Goal: Task Accomplishment & Management: Use online tool/utility

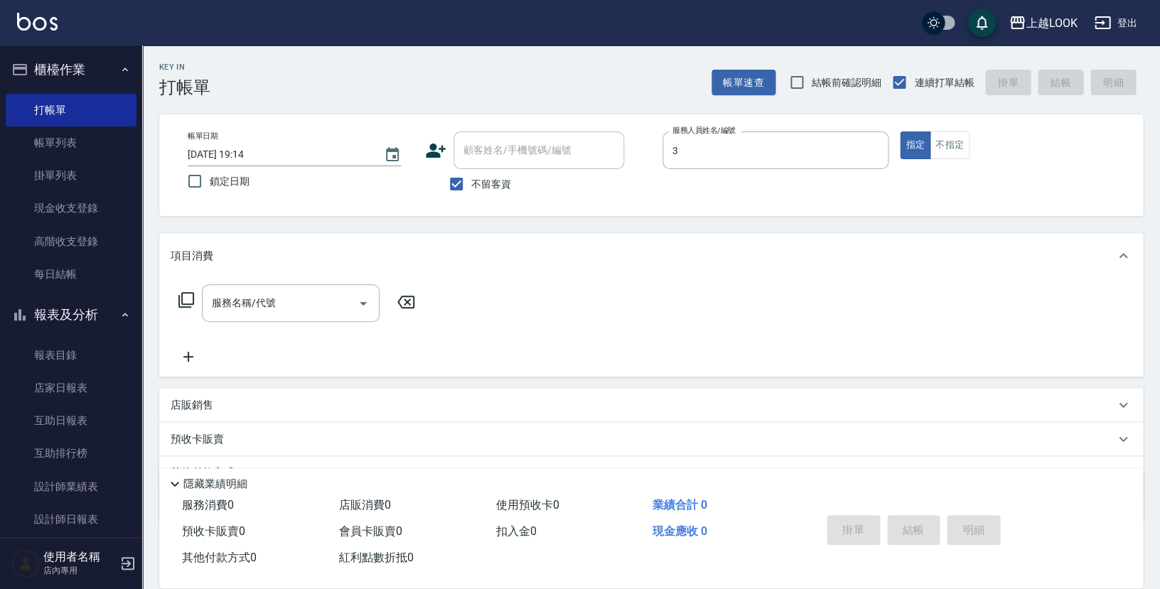
type input "[PERSON_NAME]-3"
type button "true"
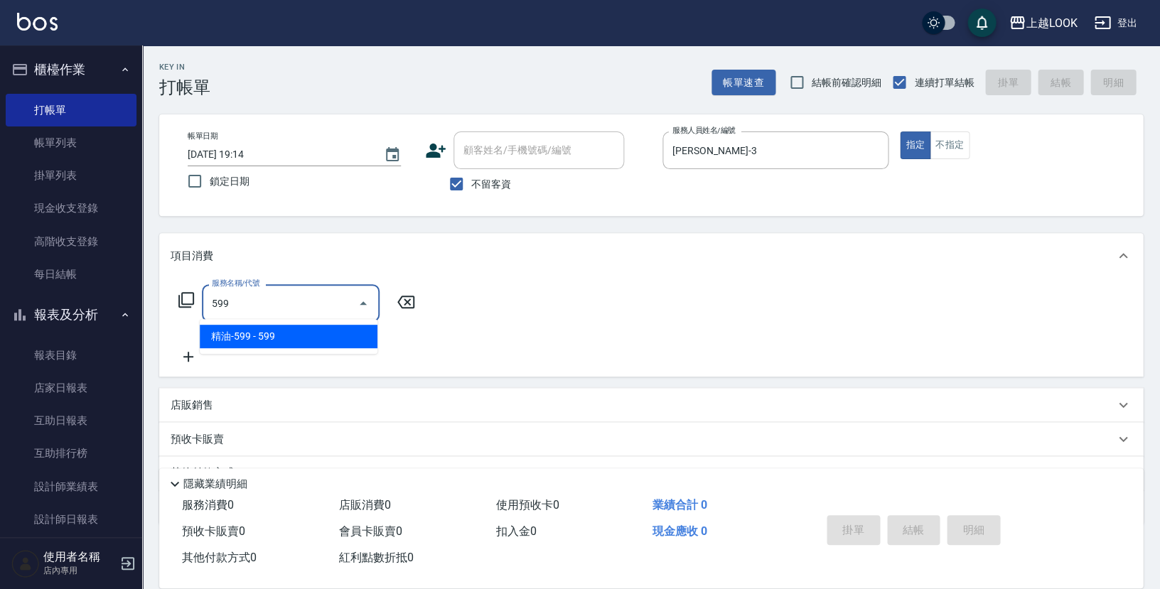
type input "精油-599(0599)"
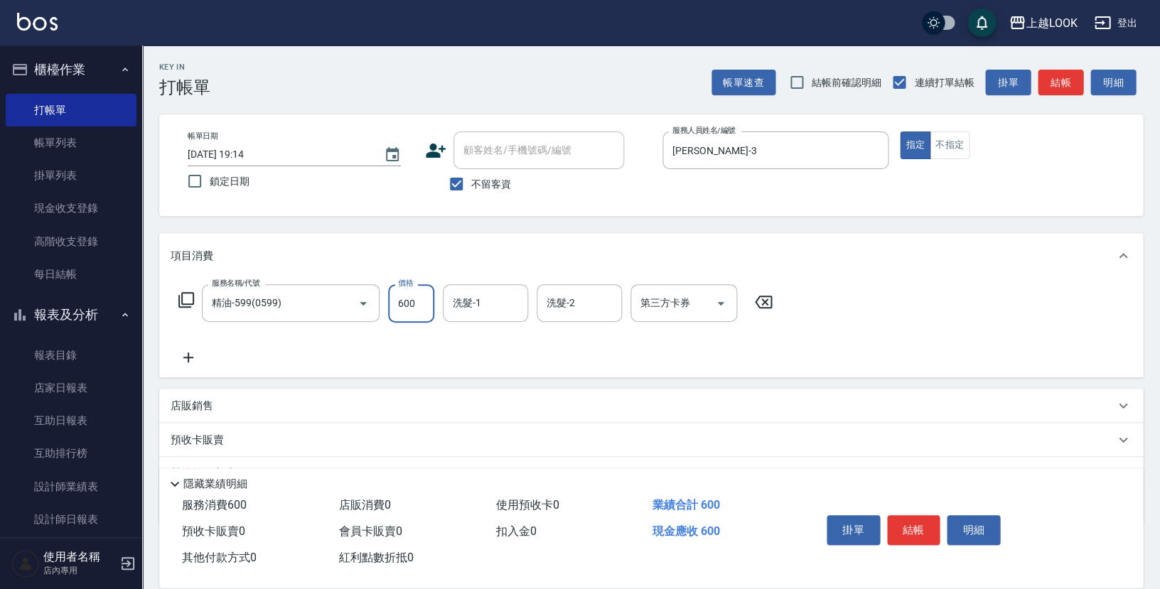
type input "600"
click at [720, 296] on icon "Open" at bounding box center [720, 303] width 17 height 17
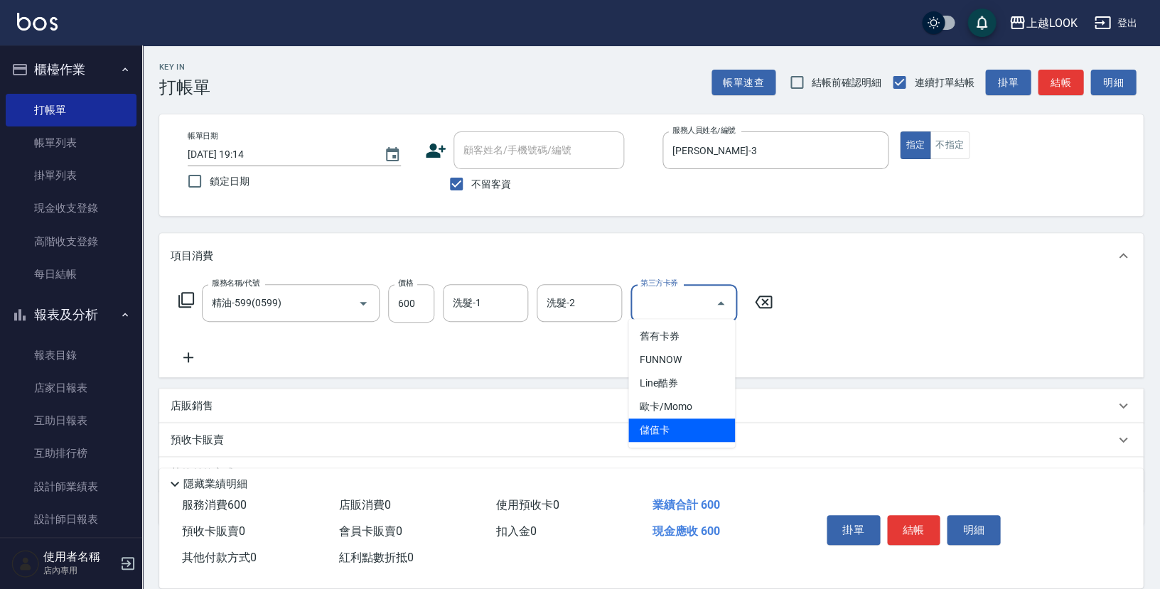
click at [696, 421] on span "儲值卡" at bounding box center [681, 430] width 107 height 23
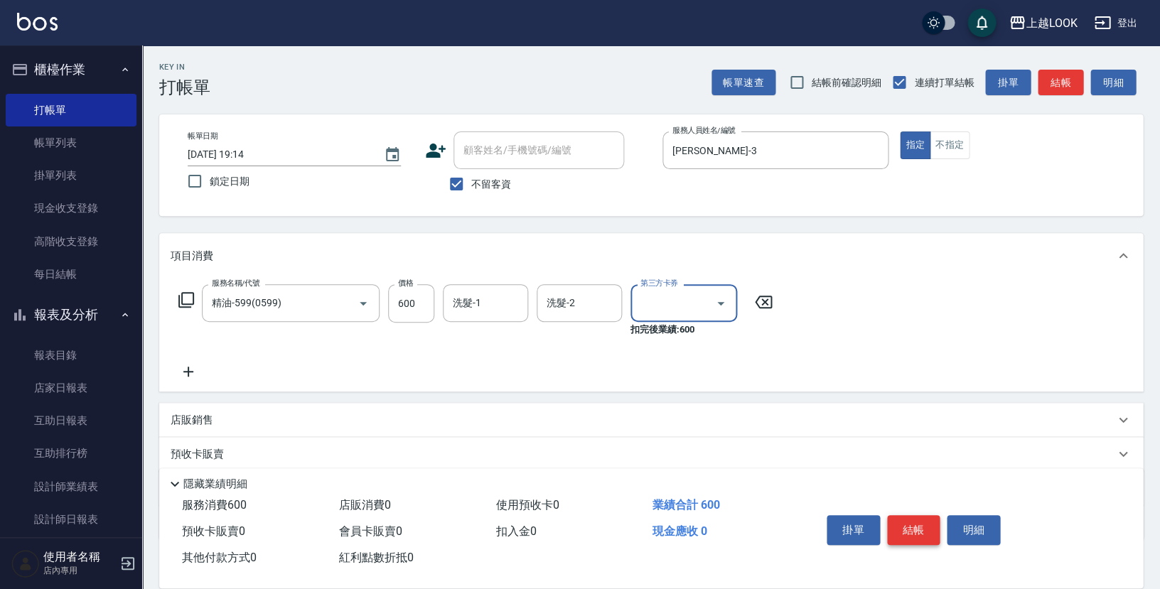
type input "儲值卡"
click at [923, 522] on button "結帳" at bounding box center [913, 530] width 53 height 30
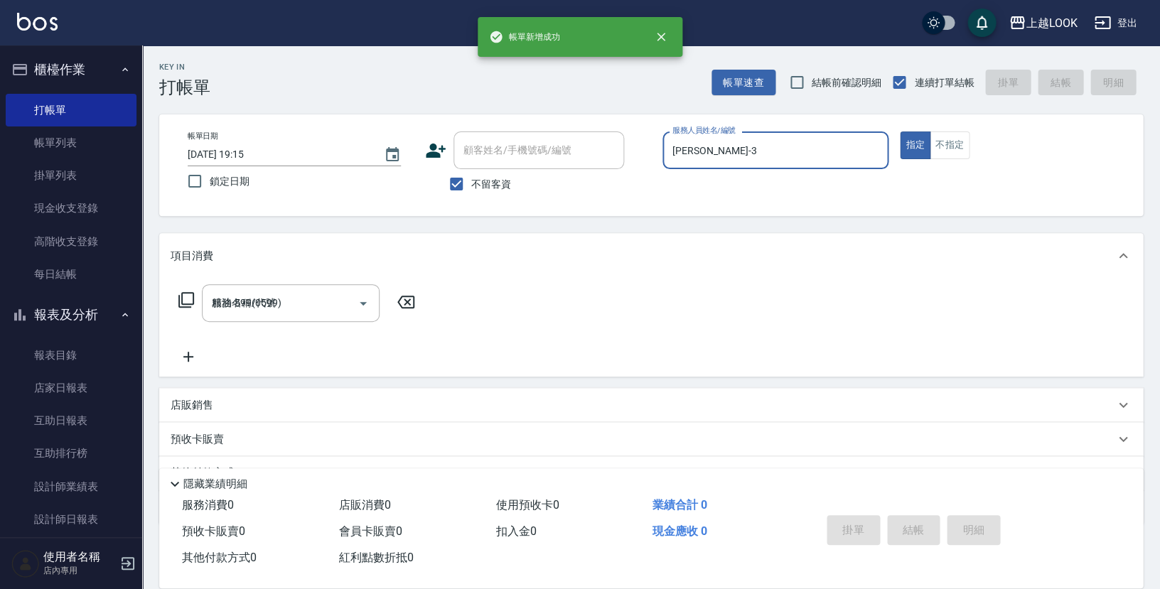
type input "[DATE] 19:15"
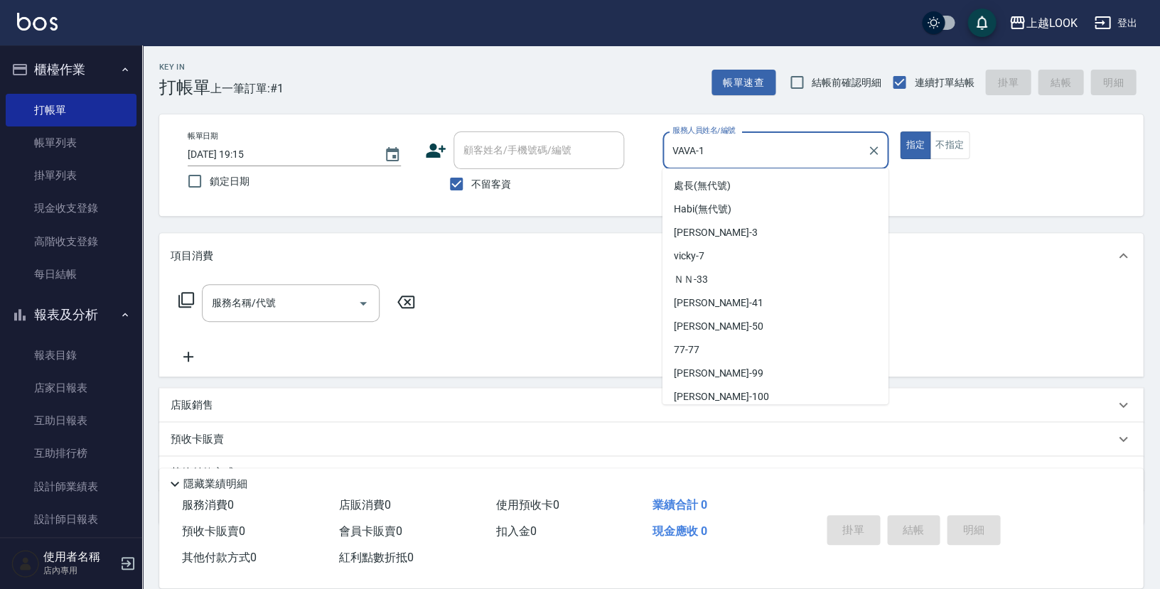
click at [848, 146] on input "VAVA-1" at bounding box center [765, 150] width 192 height 25
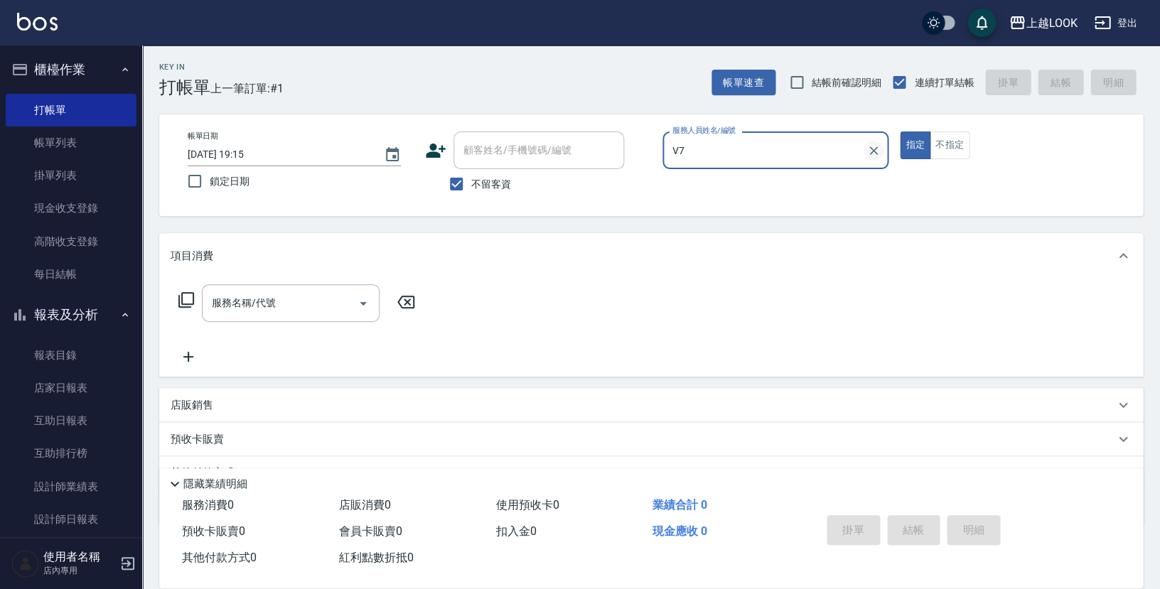
type input "V"
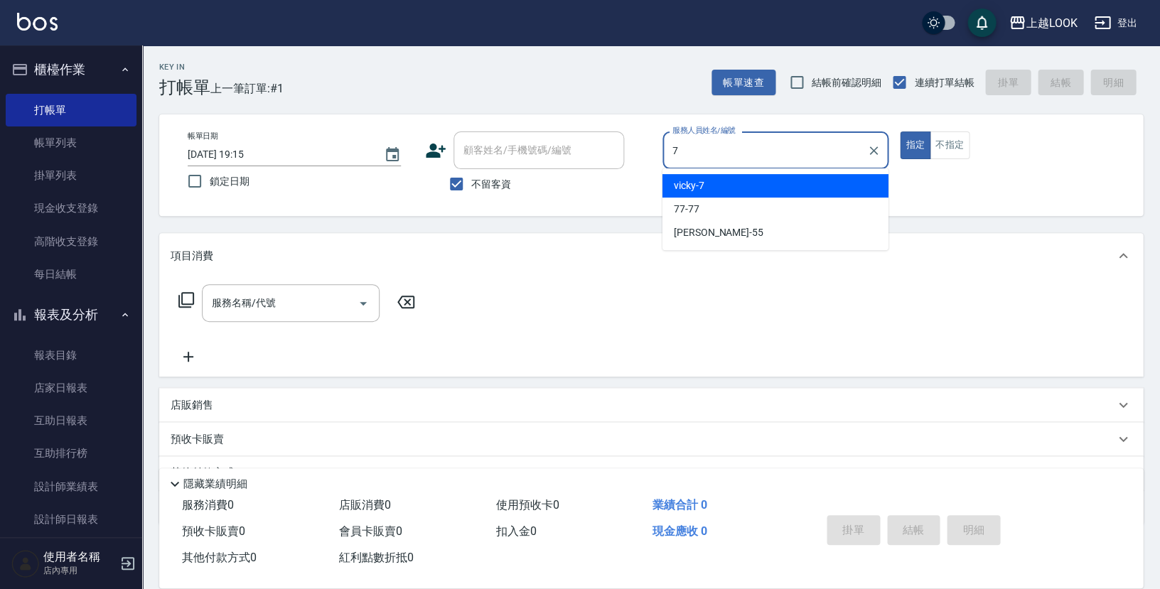
type input "vicky-7"
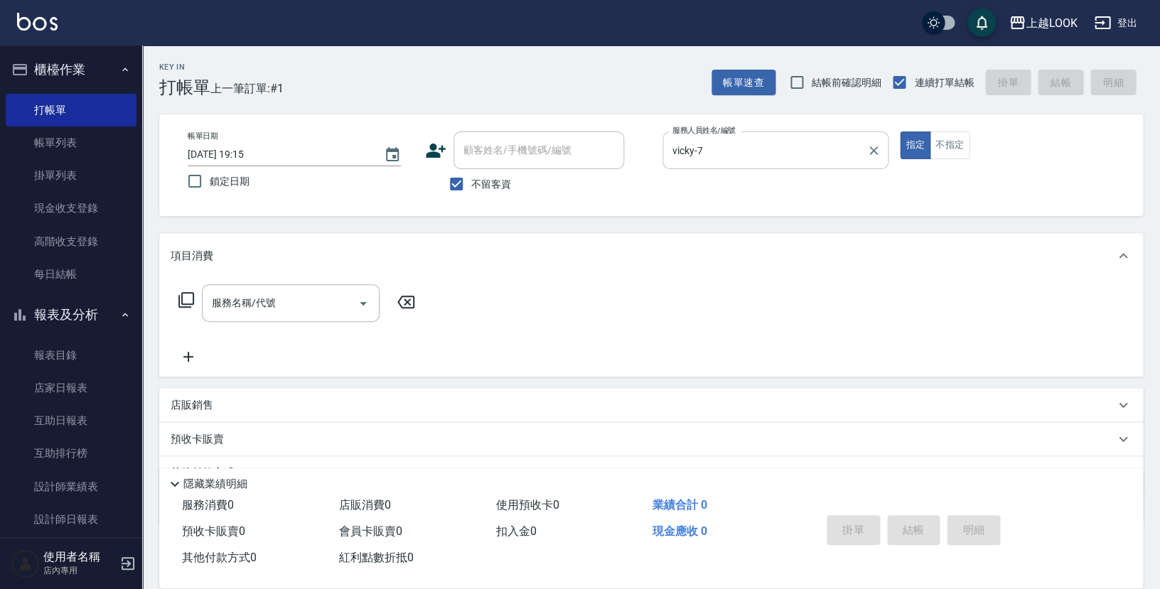
click at [188, 298] on icon at bounding box center [186, 299] width 17 height 17
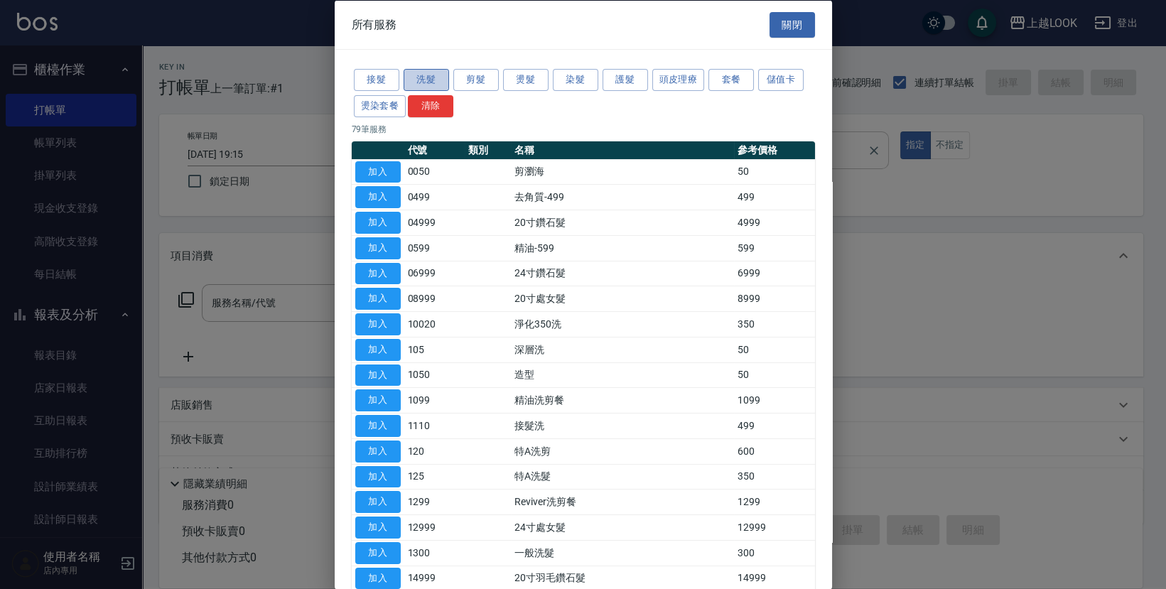
click at [418, 80] on button "洗髮" at bounding box center [426, 80] width 45 height 22
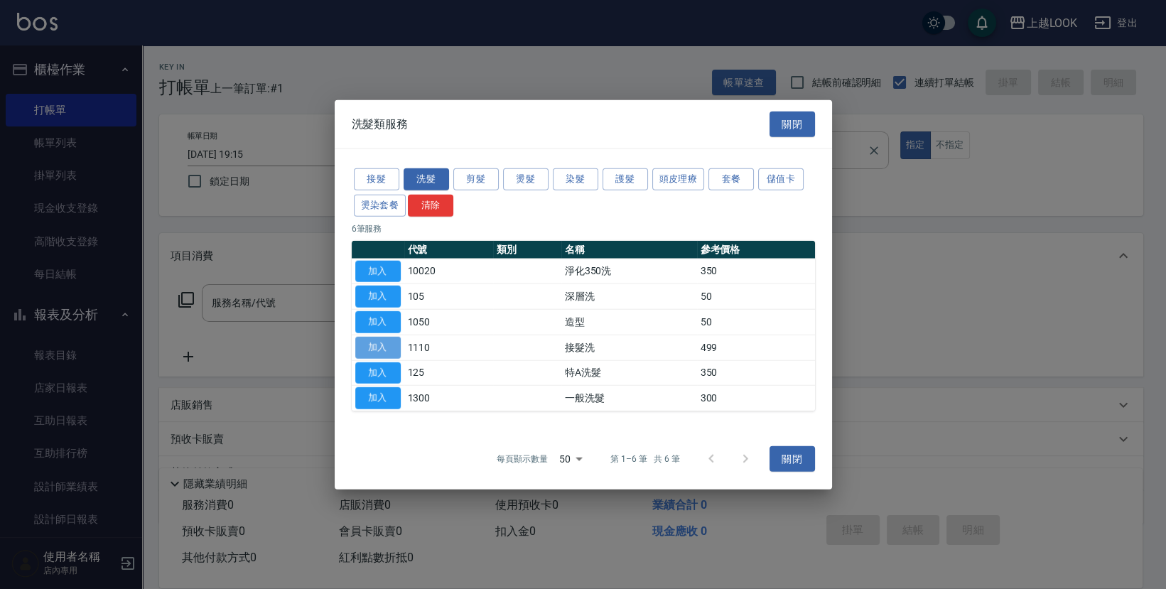
click at [379, 342] on button "加入" at bounding box center [377, 347] width 45 height 22
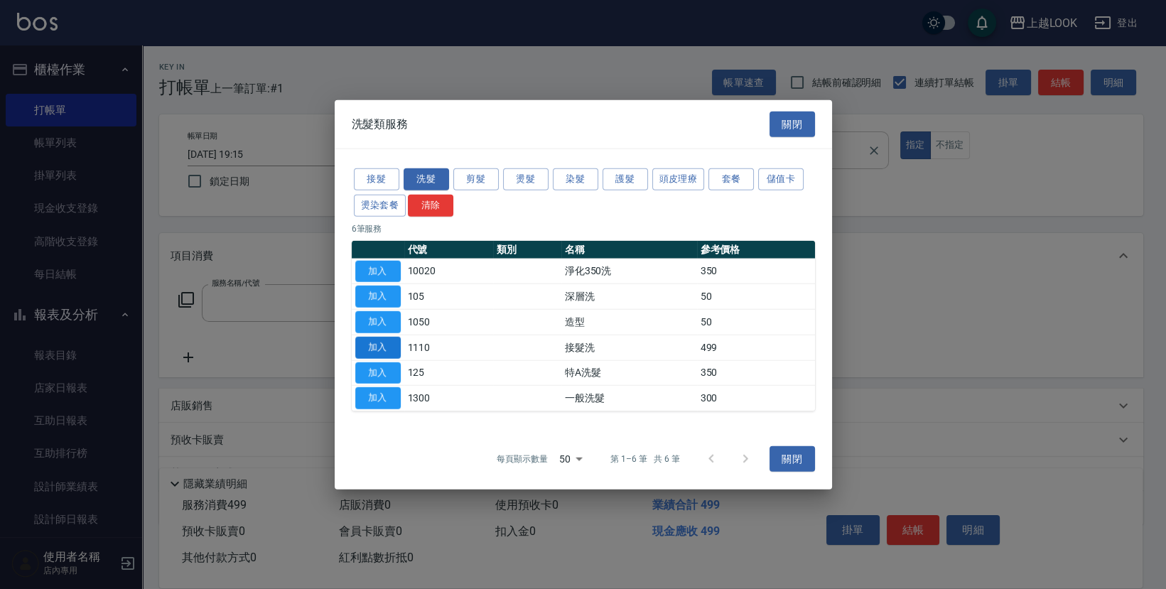
type input "接髮洗(1110)"
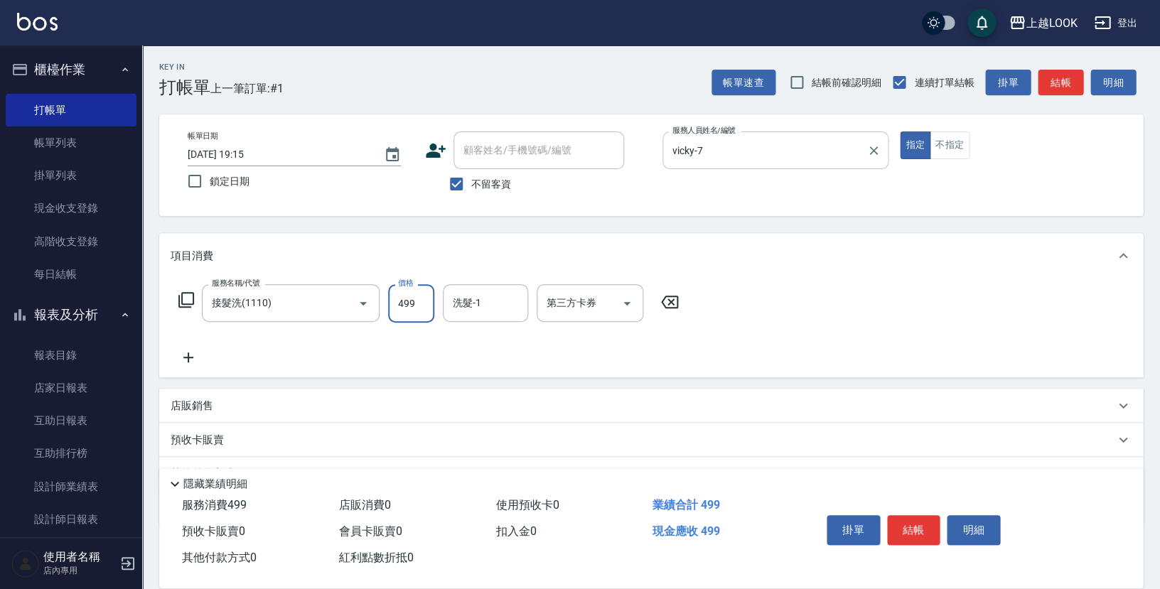
click at [418, 298] on input "499" at bounding box center [411, 303] width 46 height 38
type input "500"
click at [627, 298] on icon "Open" at bounding box center [626, 303] width 17 height 17
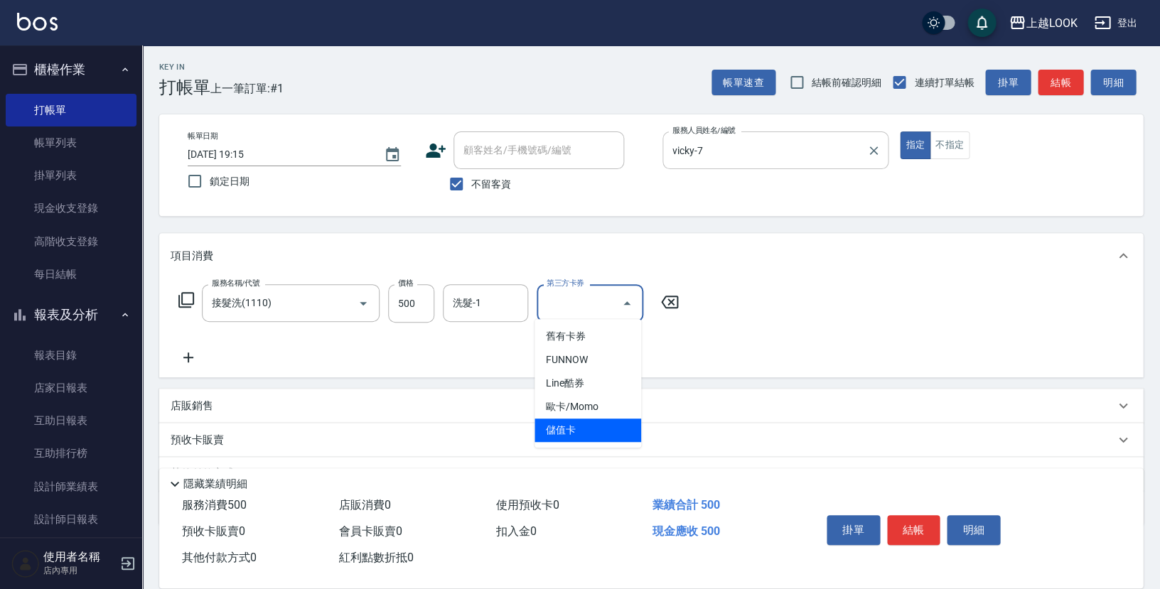
click at [615, 428] on span "儲值卡" at bounding box center [587, 430] width 107 height 23
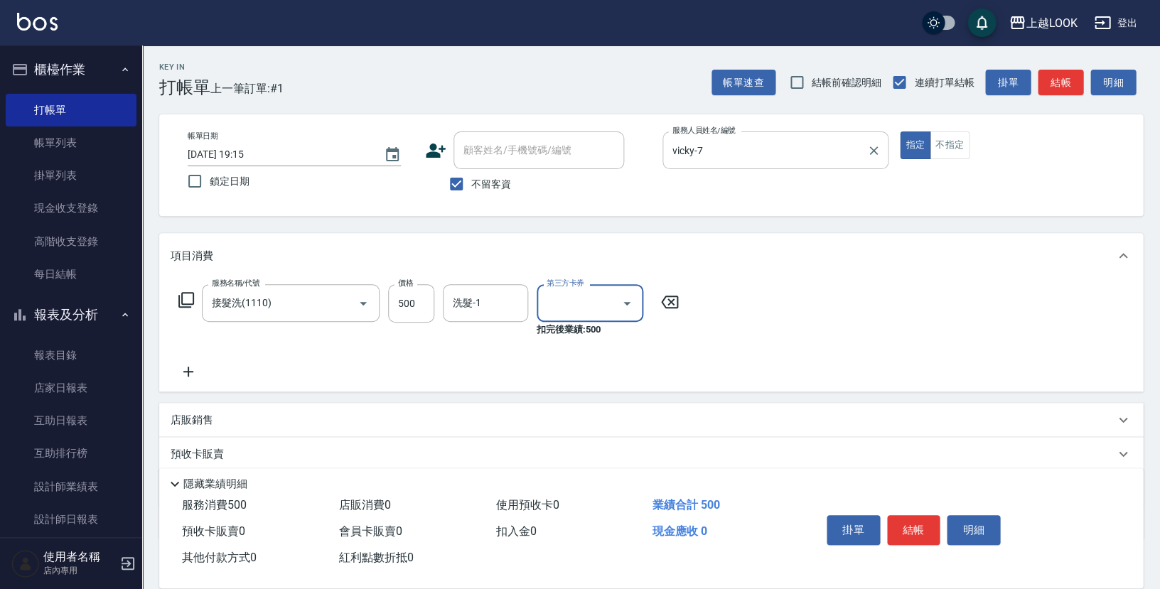
type input "儲值卡"
click at [924, 530] on button "結帳" at bounding box center [913, 530] width 53 height 30
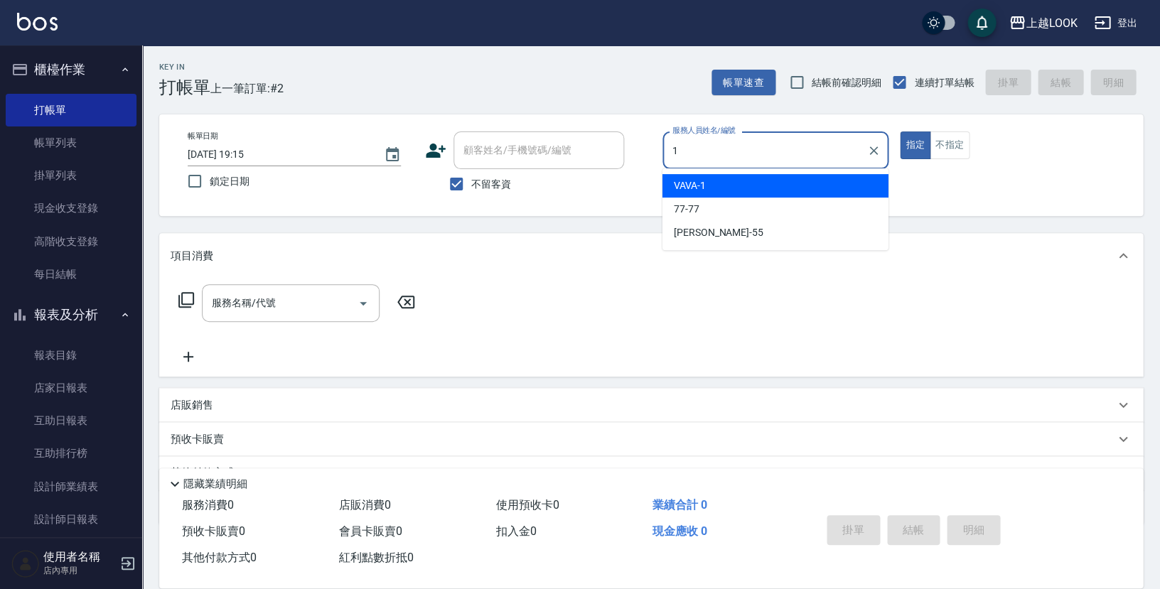
type input "VAVA-1"
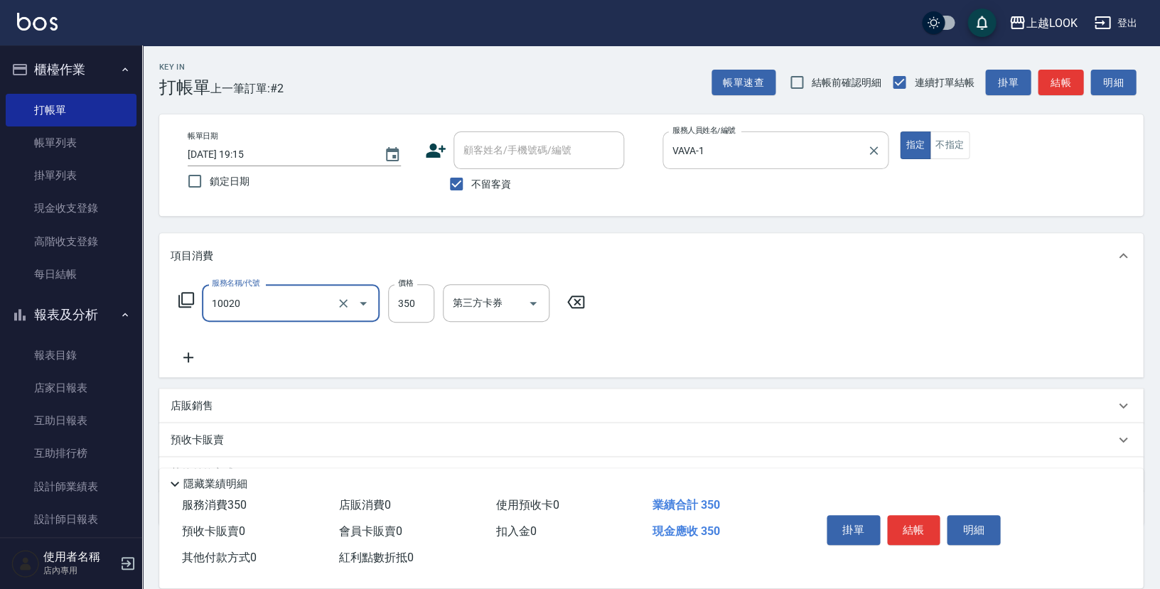
type input "淨化350洗(10020)"
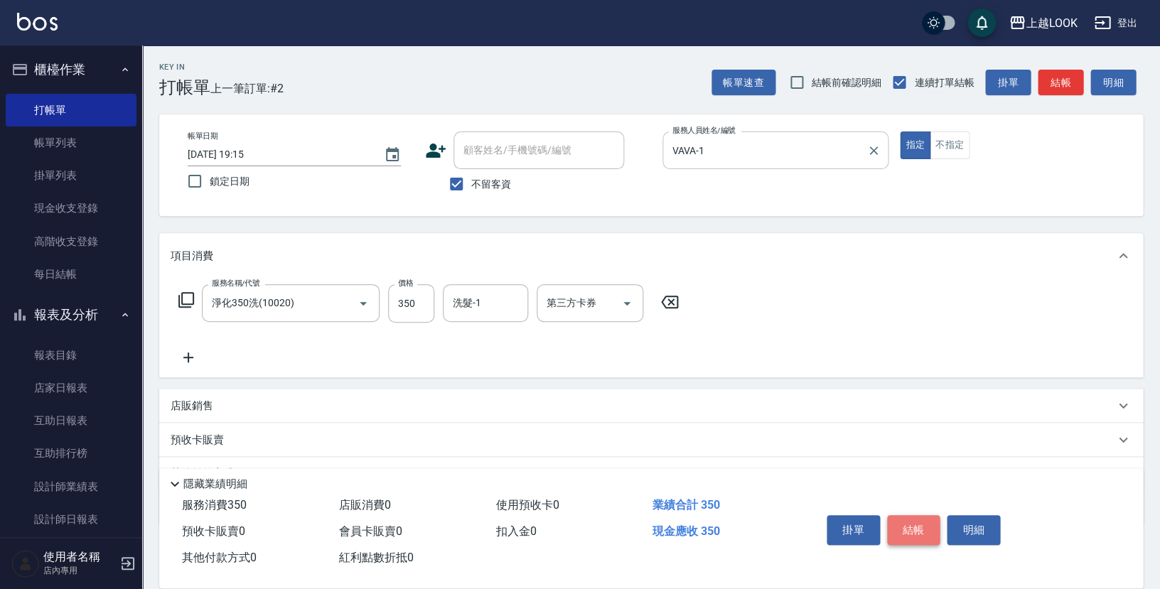
click at [921, 523] on button "結帳" at bounding box center [913, 530] width 53 height 30
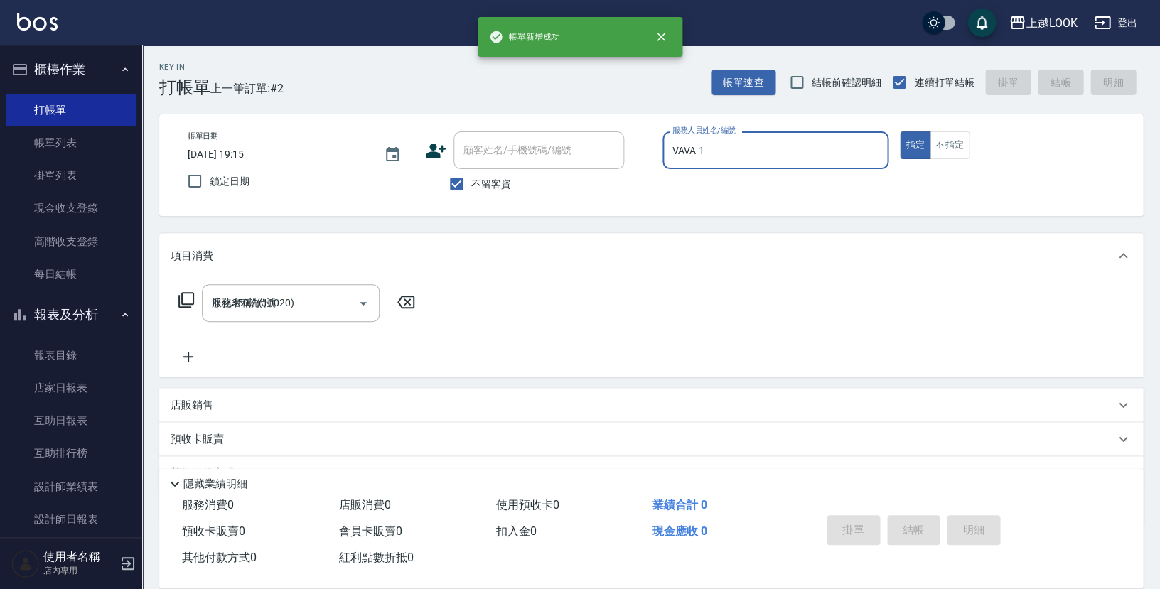
type input "[DATE] 19:16"
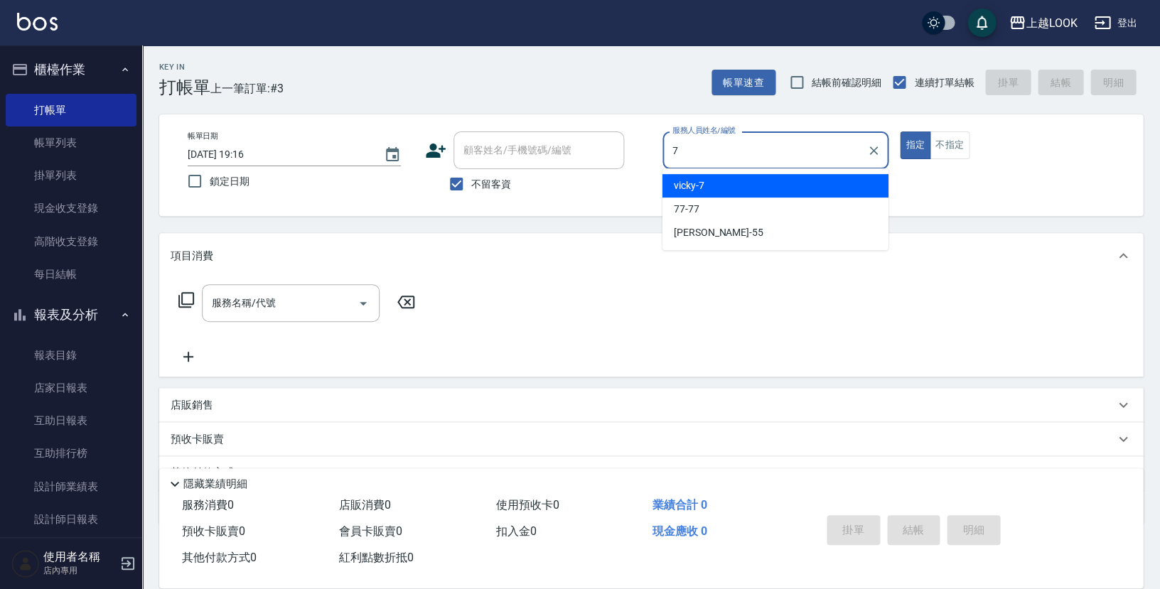
type input "vicky-7"
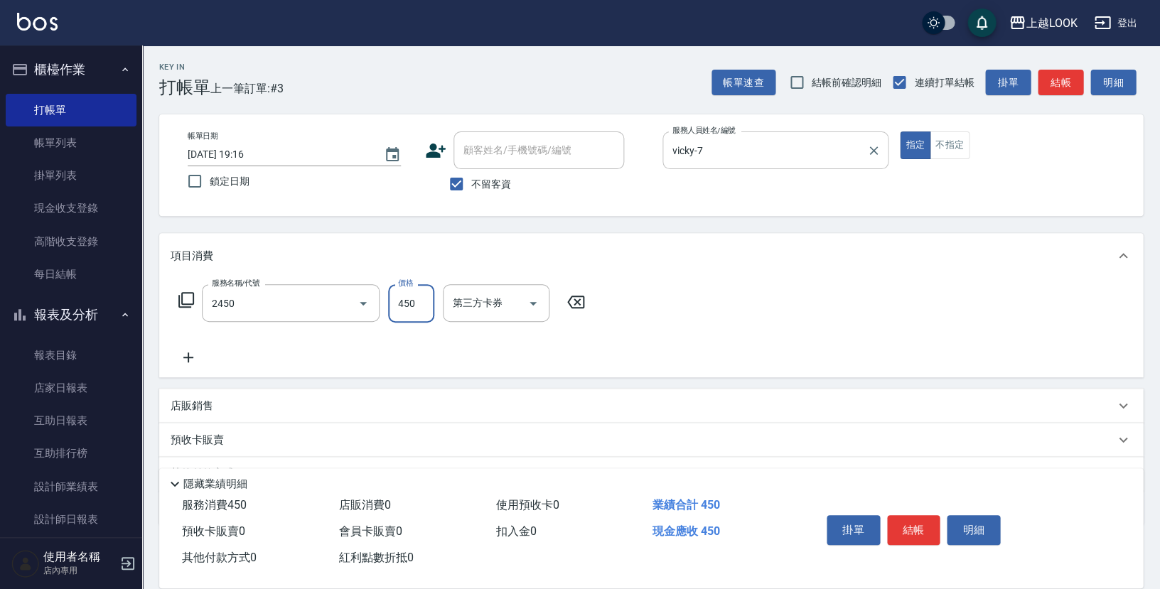
type input "C剪髮套餐(2450)"
type input "500"
click at [914, 524] on button "結帳" at bounding box center [913, 530] width 53 height 30
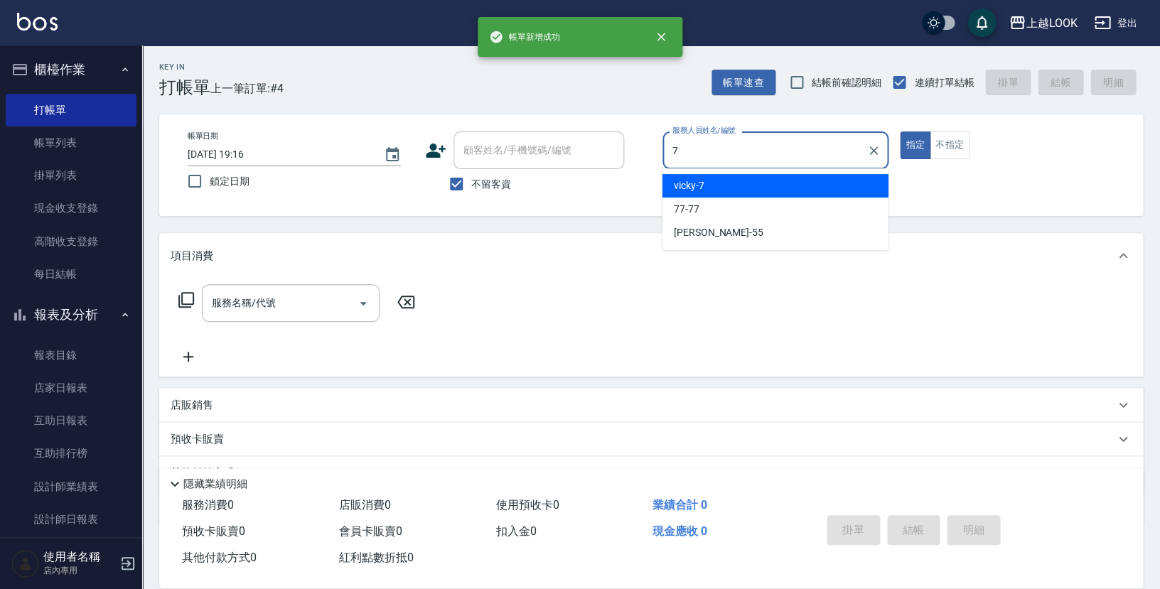
type input "vicky-7"
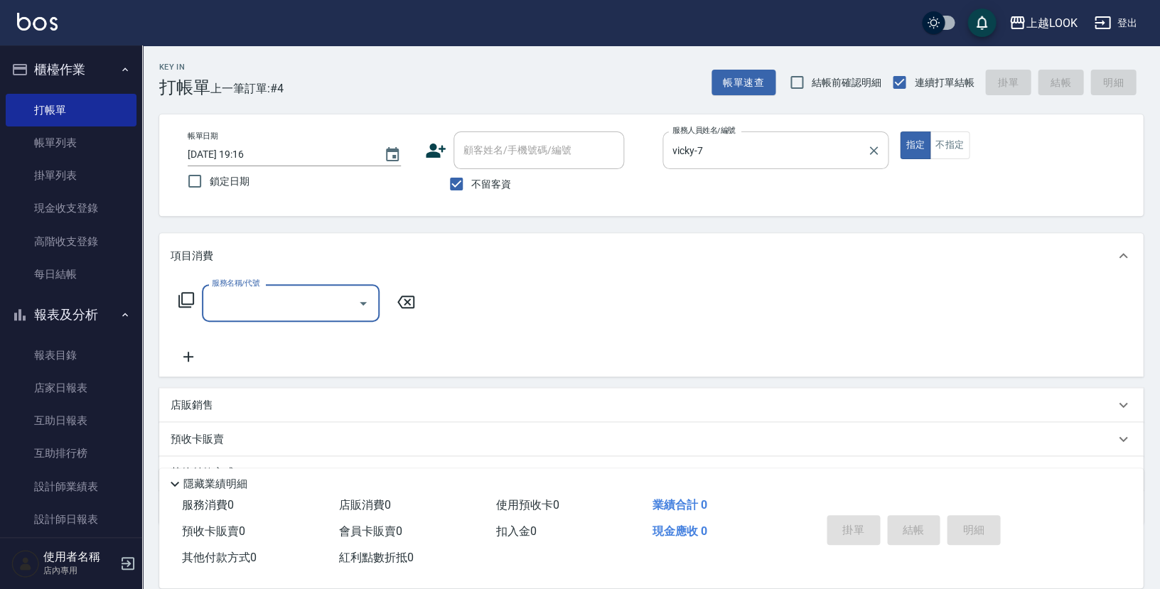
click at [187, 295] on icon at bounding box center [186, 299] width 17 height 17
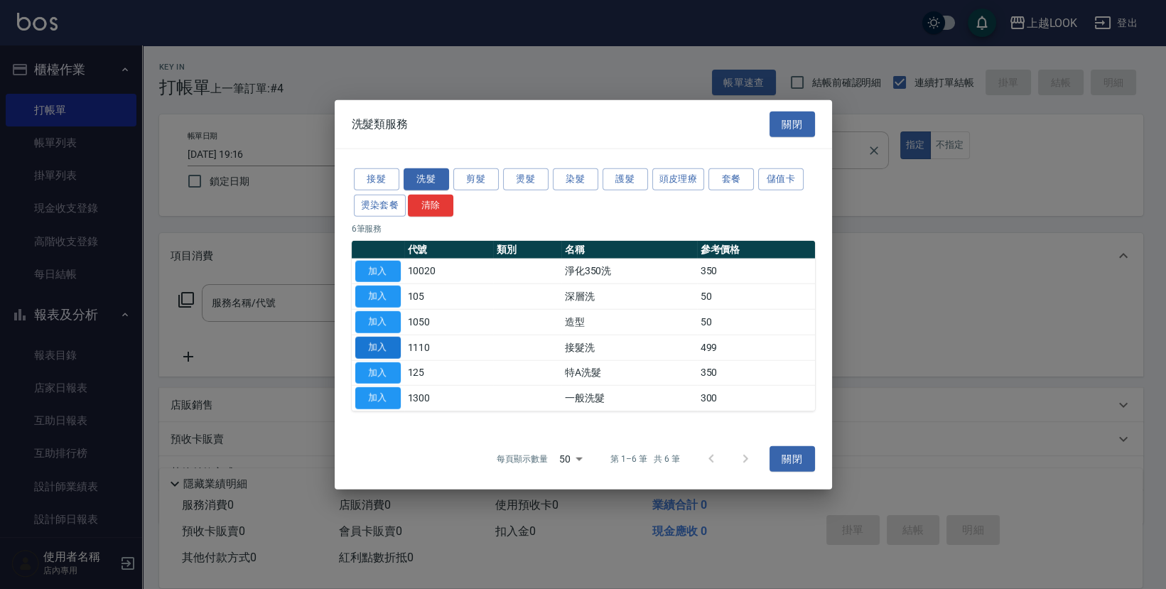
click at [384, 343] on button "加入" at bounding box center [377, 347] width 45 height 22
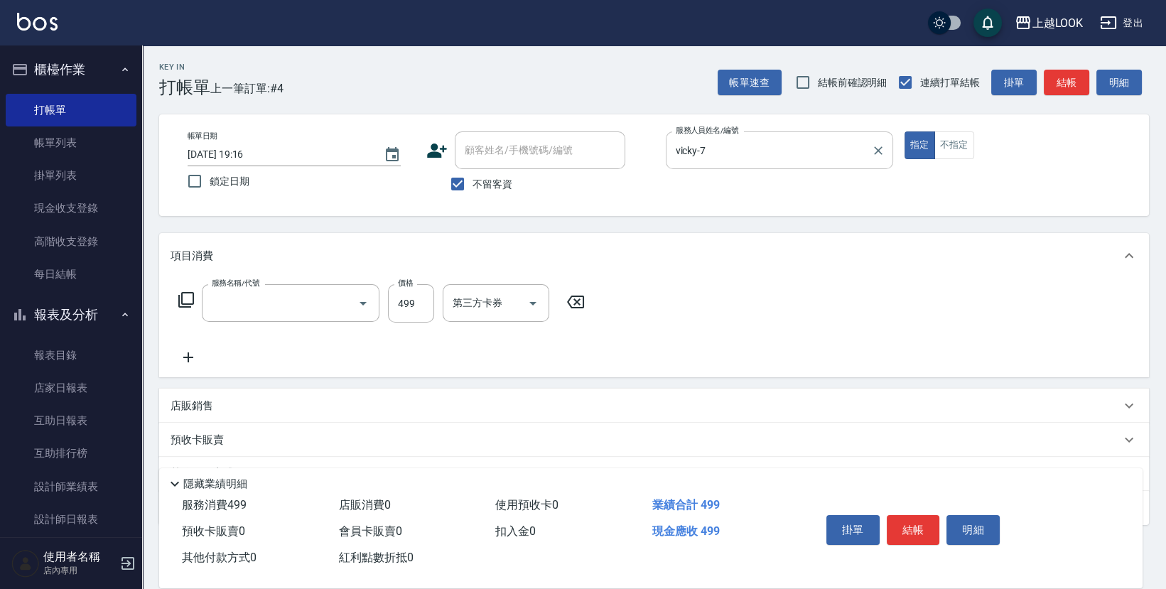
type input "接髮洗(1110)"
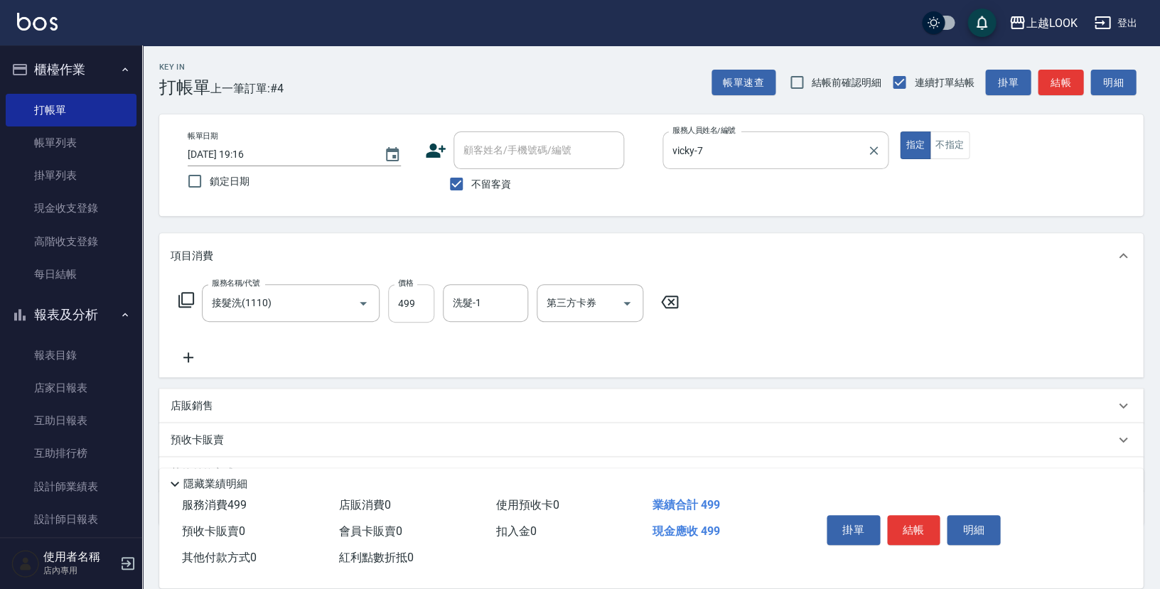
click at [421, 302] on input "499" at bounding box center [411, 303] width 46 height 38
type input "500"
type input "[PERSON_NAME]-100"
click at [701, 320] on div "服務名稱/代號 接髮洗(1110) 服務名稱/代號 價格 500 價格 洗髮-1 [PERSON_NAME]-100 洗髮-1 第三方卡券 第三方卡券" at bounding box center [650, 328] width 983 height 99
drag, startPoint x: 913, startPoint y: 529, endPoint x: 945, endPoint y: 546, distance: 36.2
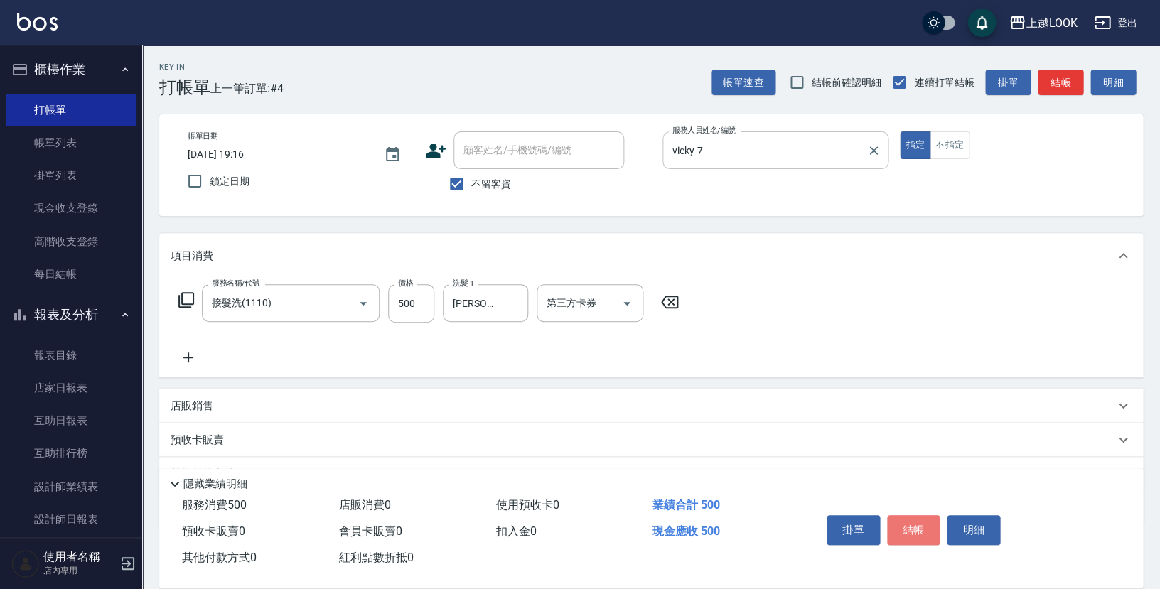
click at [914, 528] on button "結帳" at bounding box center [913, 530] width 53 height 30
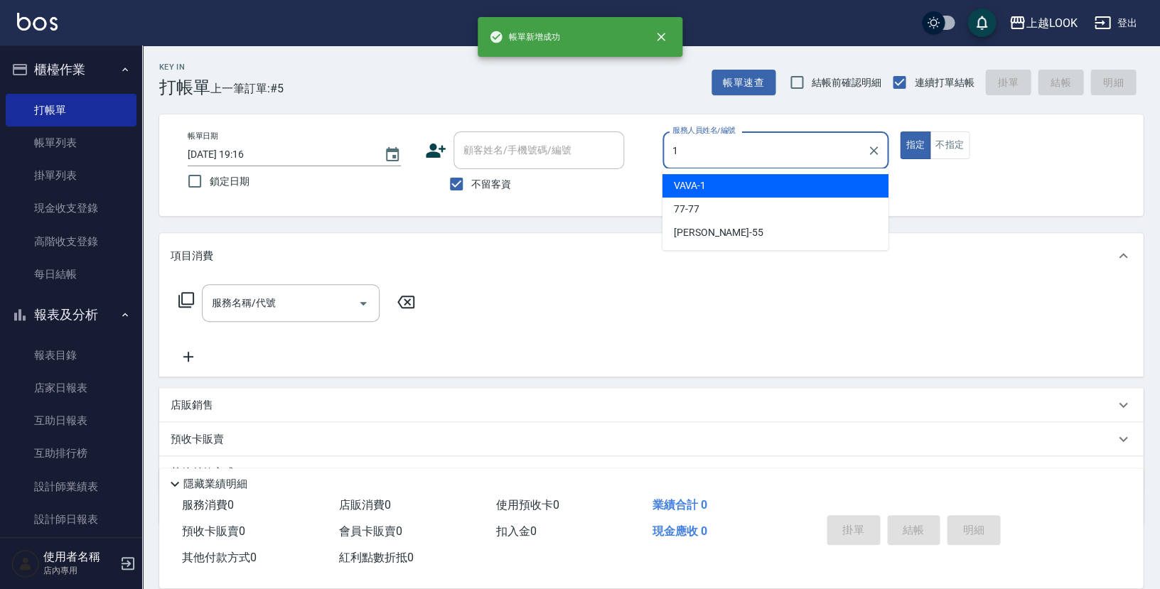
type input "VAVA-1"
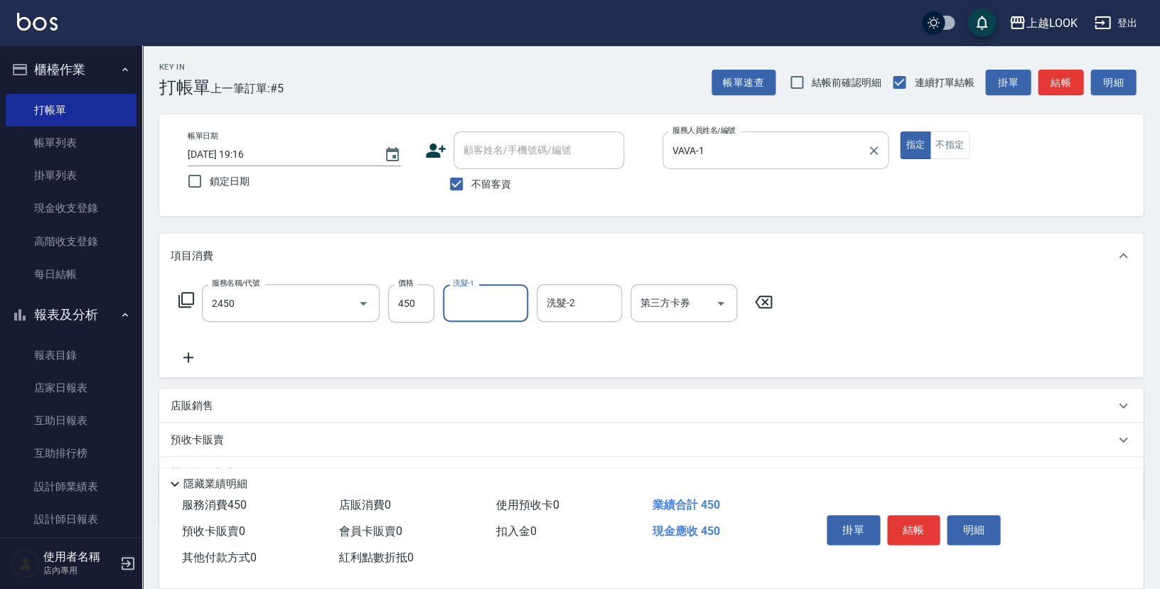
type input "C剪髮套餐(2450)"
click at [922, 526] on button "結帳" at bounding box center [913, 530] width 53 height 30
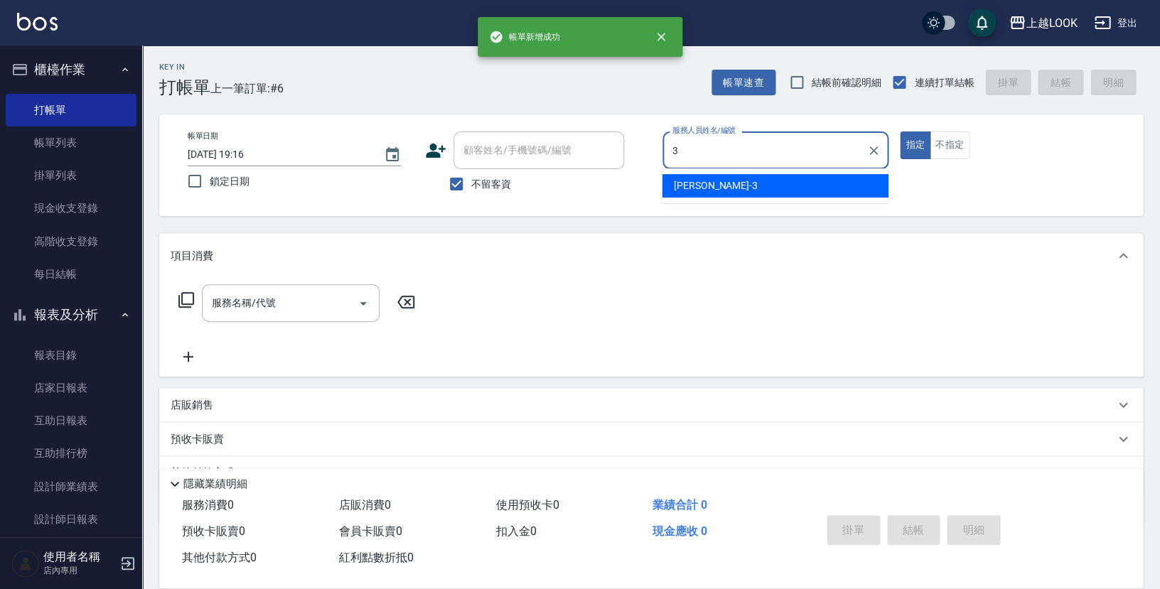
type input "[PERSON_NAME]-3"
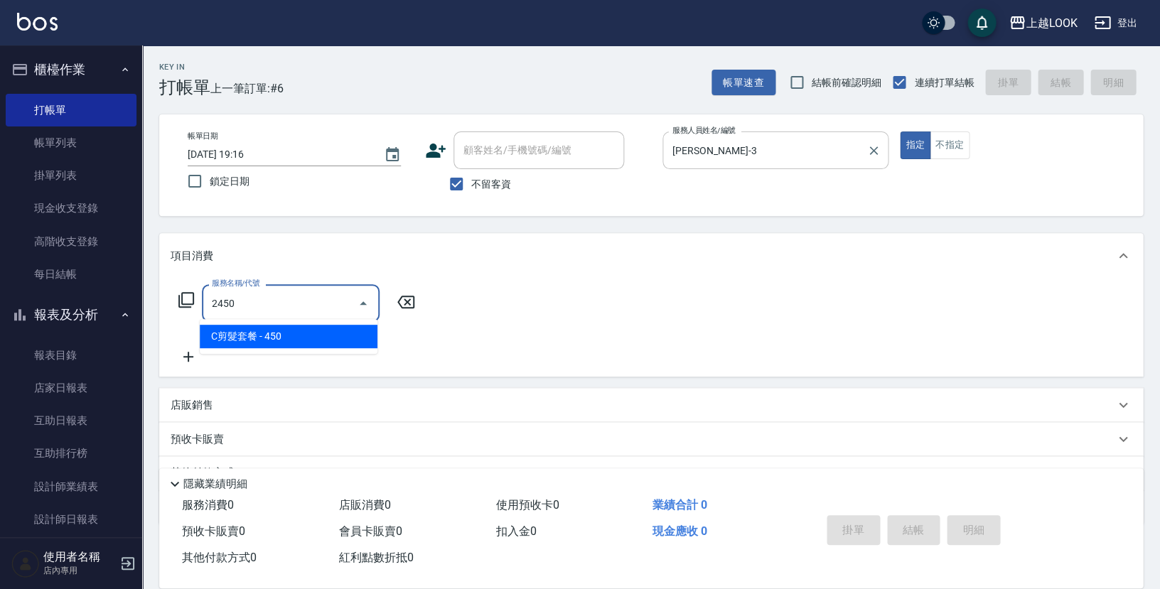
type input "C剪髮套餐(2450)"
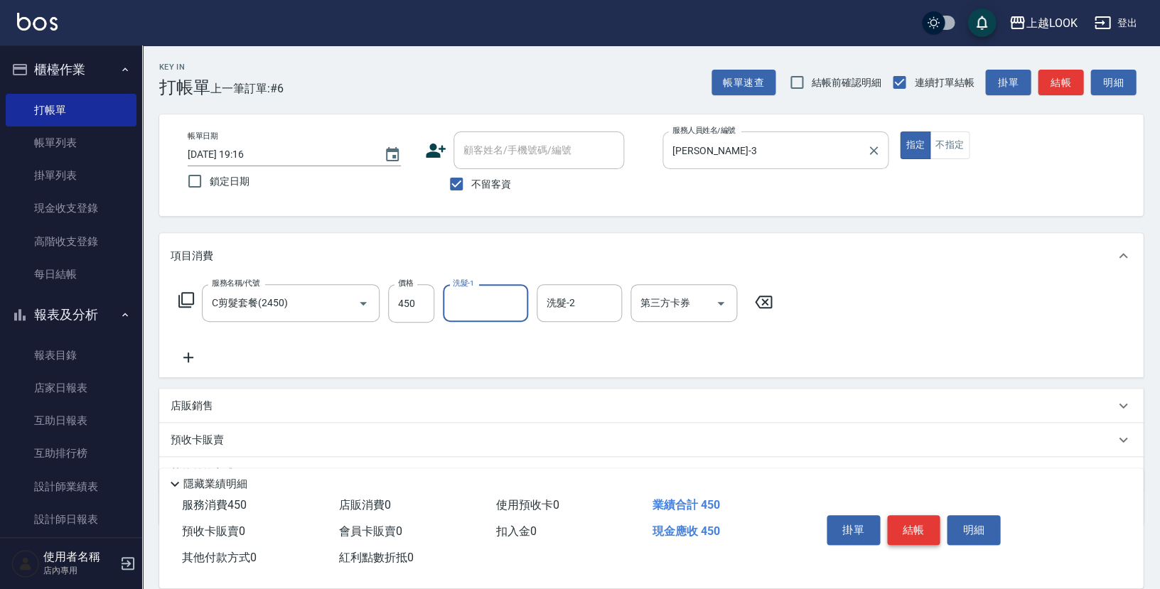
click at [918, 527] on button "結帳" at bounding box center [913, 530] width 53 height 30
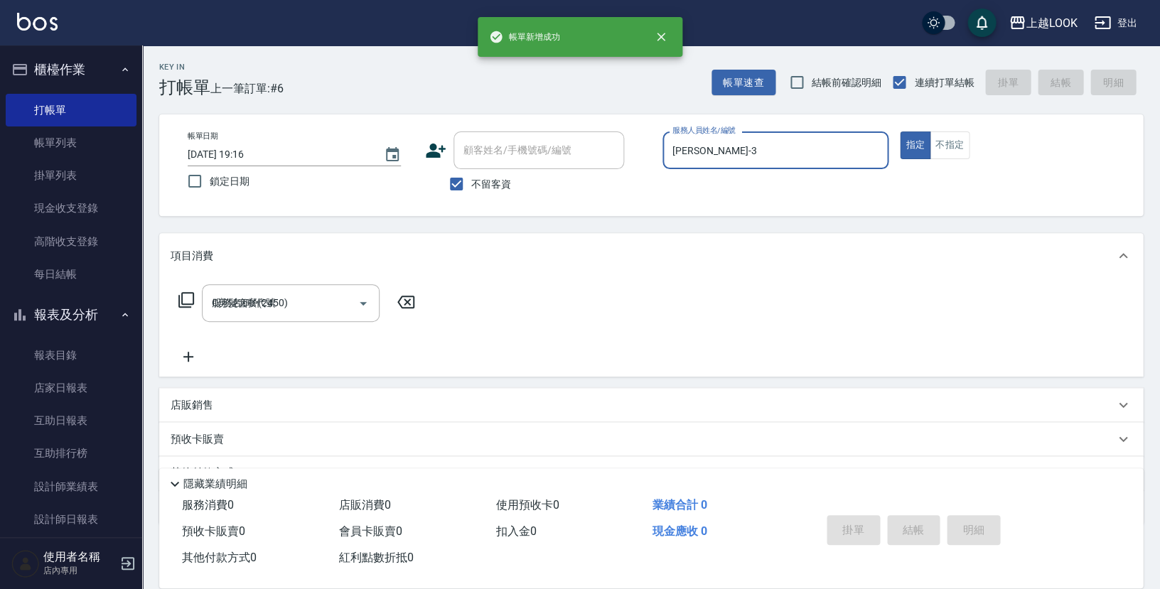
type input "[DATE] 19:17"
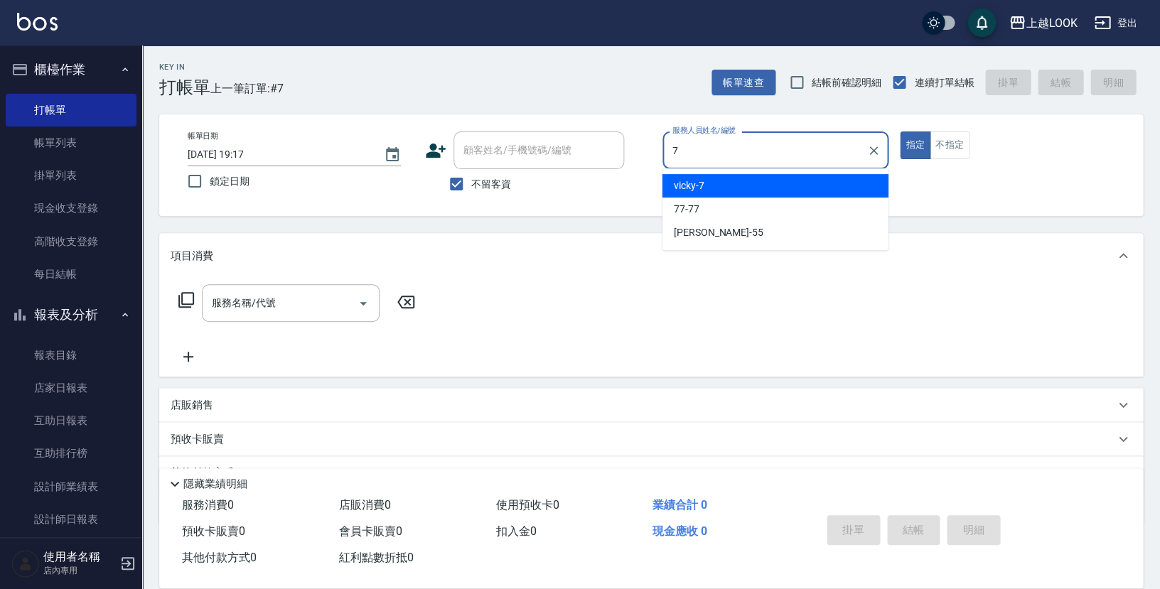
type input "vicky-7"
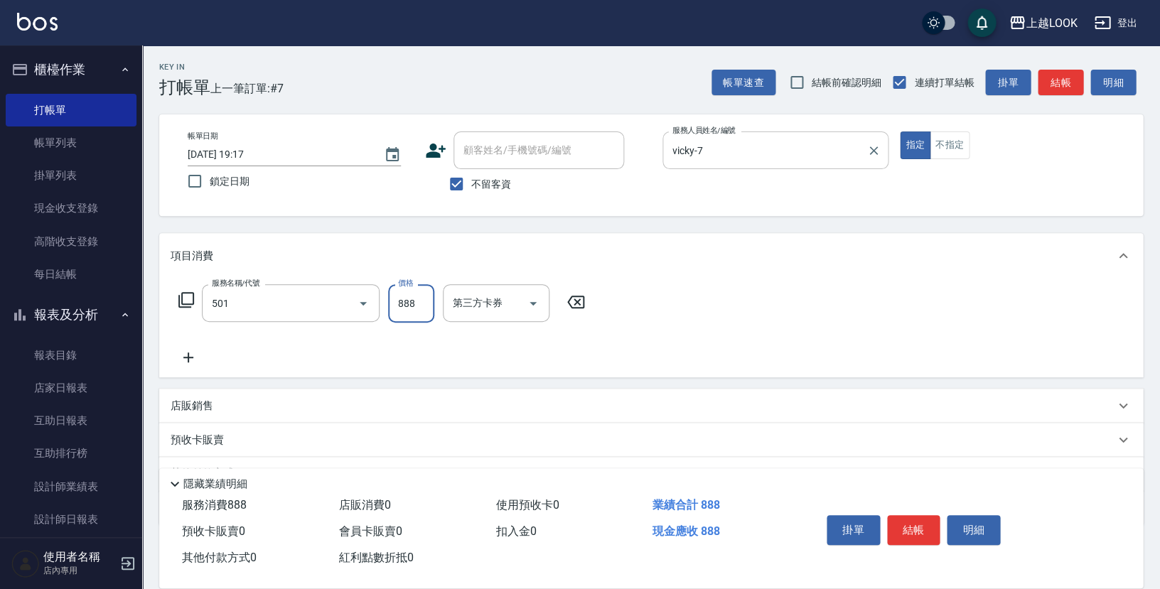
type input "一般染髮(改金額)(501)"
type input "2500"
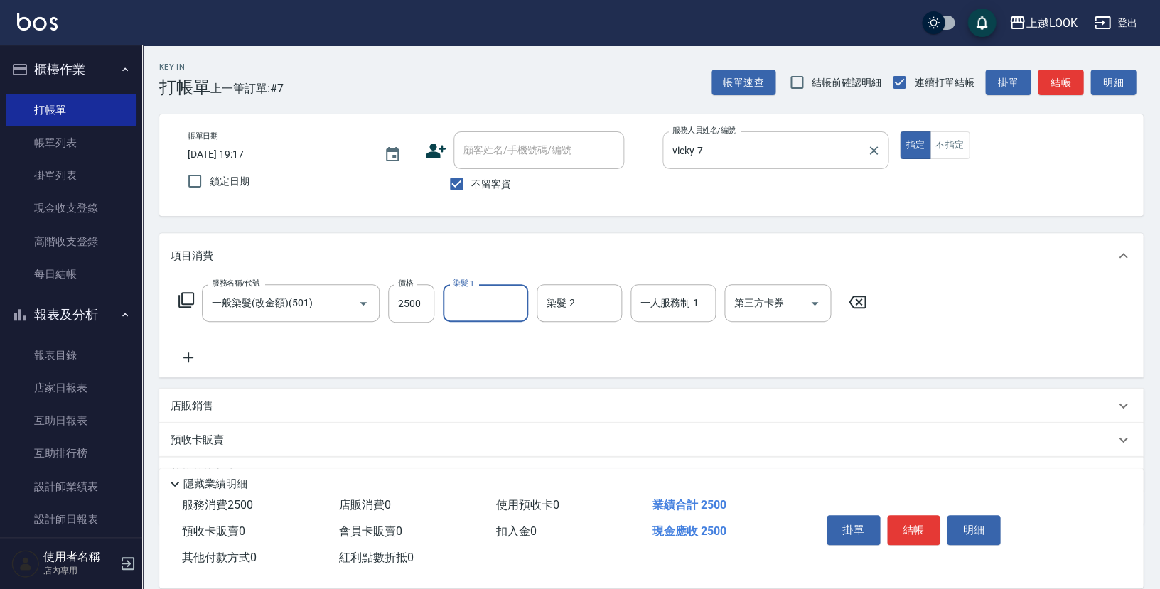
click at [197, 399] on p "店販銷售" at bounding box center [192, 406] width 43 height 15
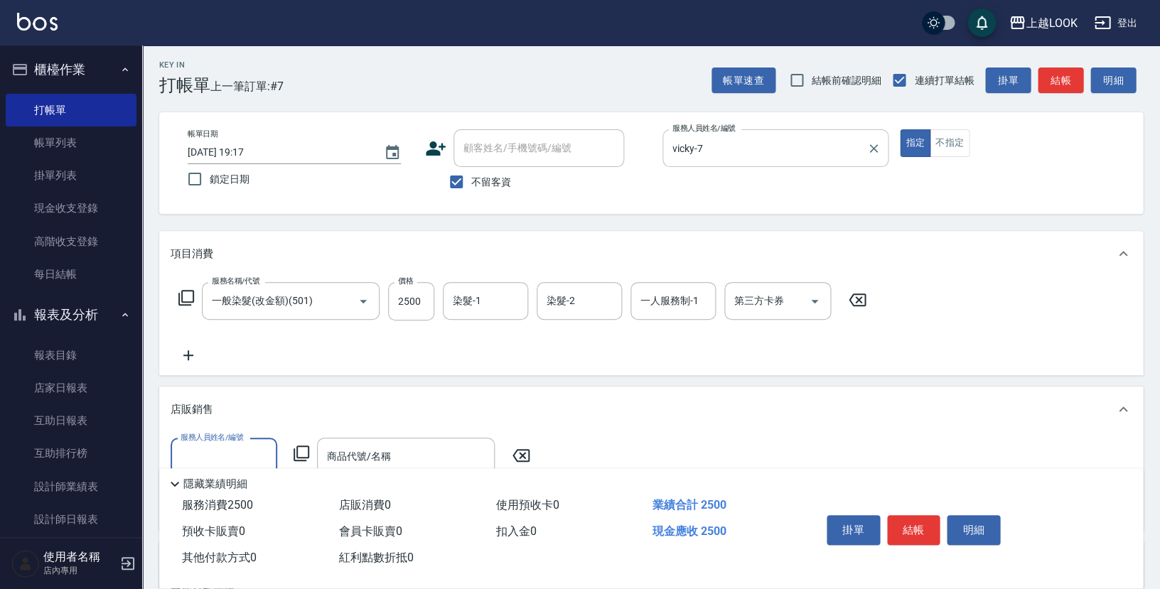
scroll to position [85, 0]
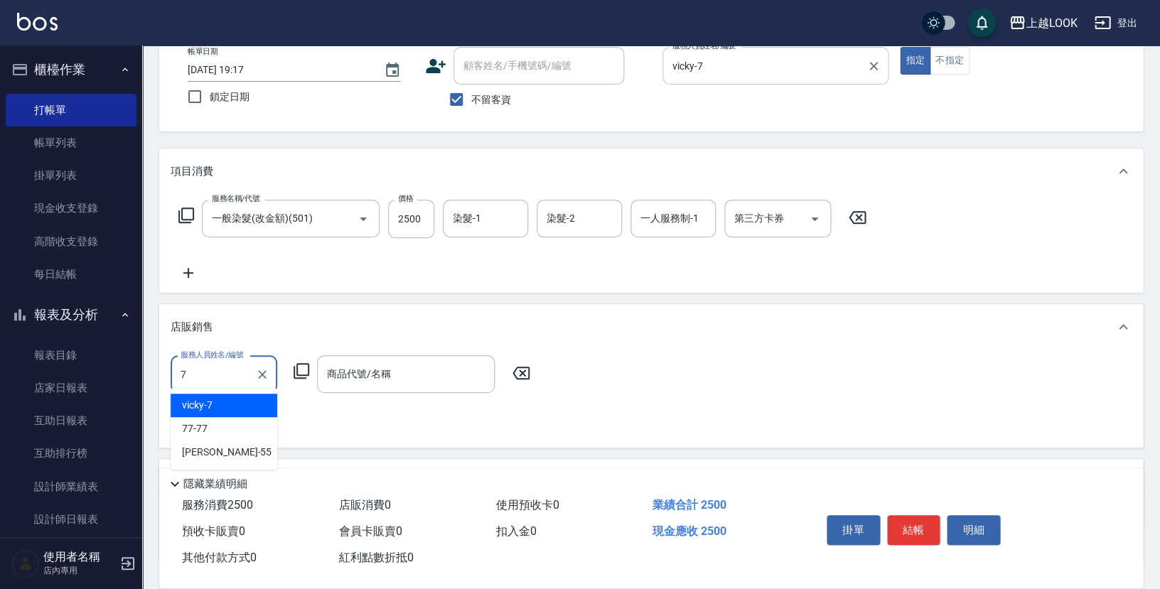
type input "vicky-7"
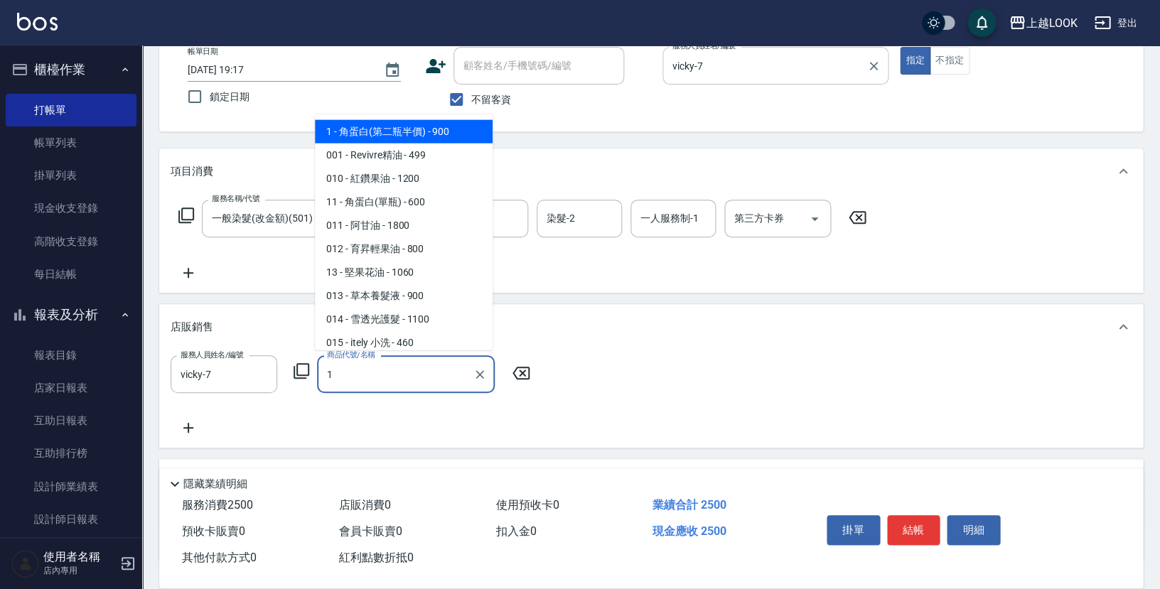
click at [444, 130] on span "1 - 角蛋白(第二瓶半價) - 900" at bounding box center [404, 131] width 178 height 23
type input "角蛋白(第二瓶半價)"
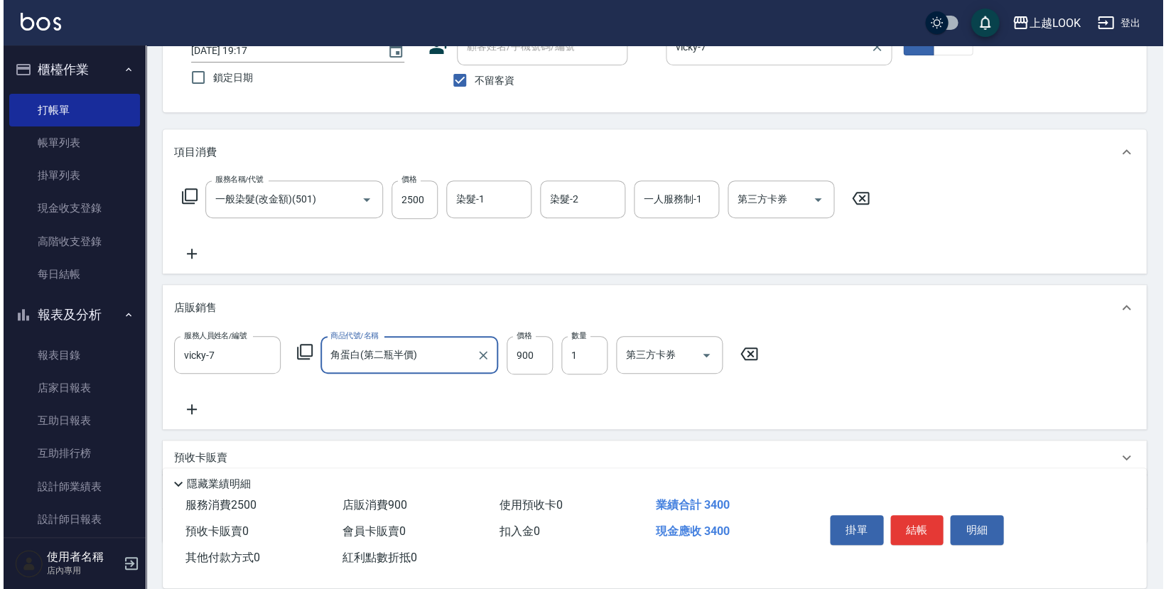
scroll to position [142, 0]
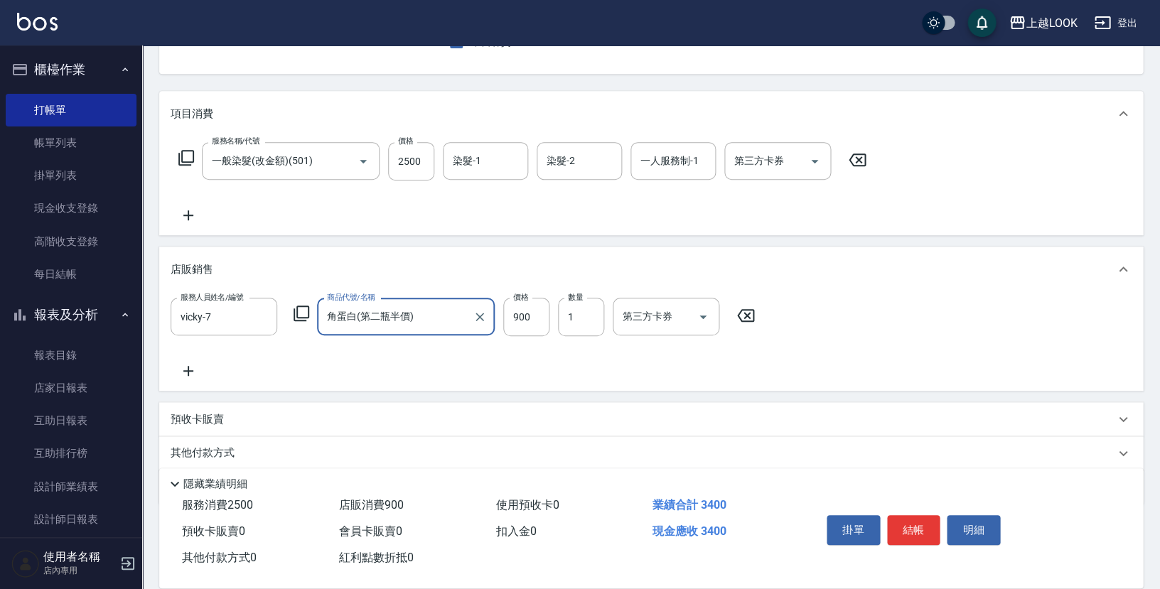
click at [297, 305] on icon at bounding box center [301, 313] width 17 height 17
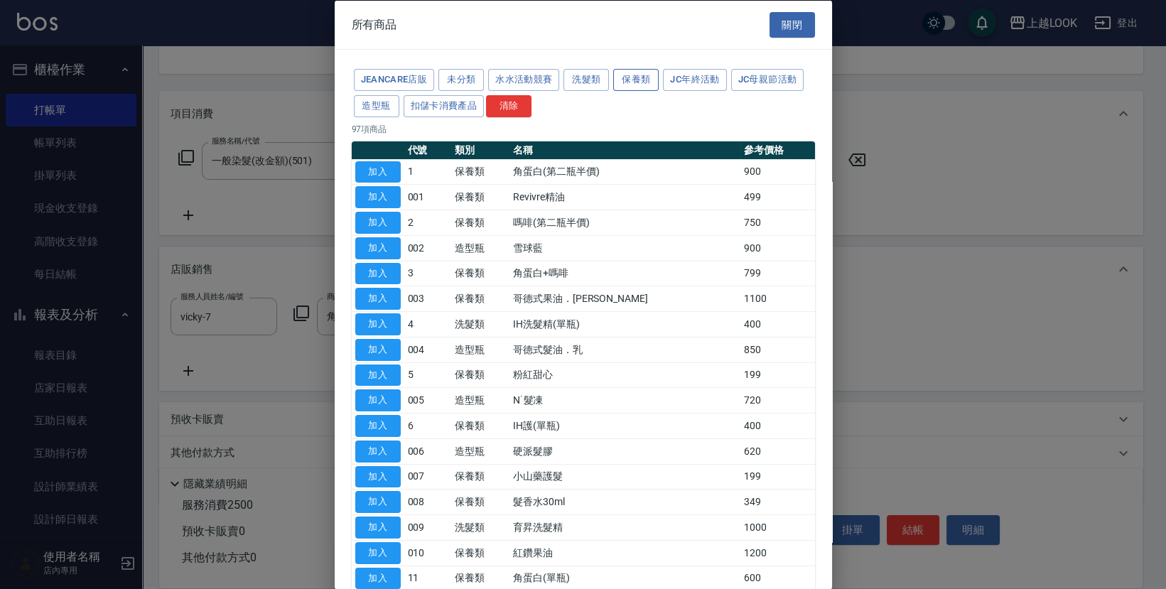
click at [635, 72] on button "保養類" at bounding box center [635, 80] width 45 height 22
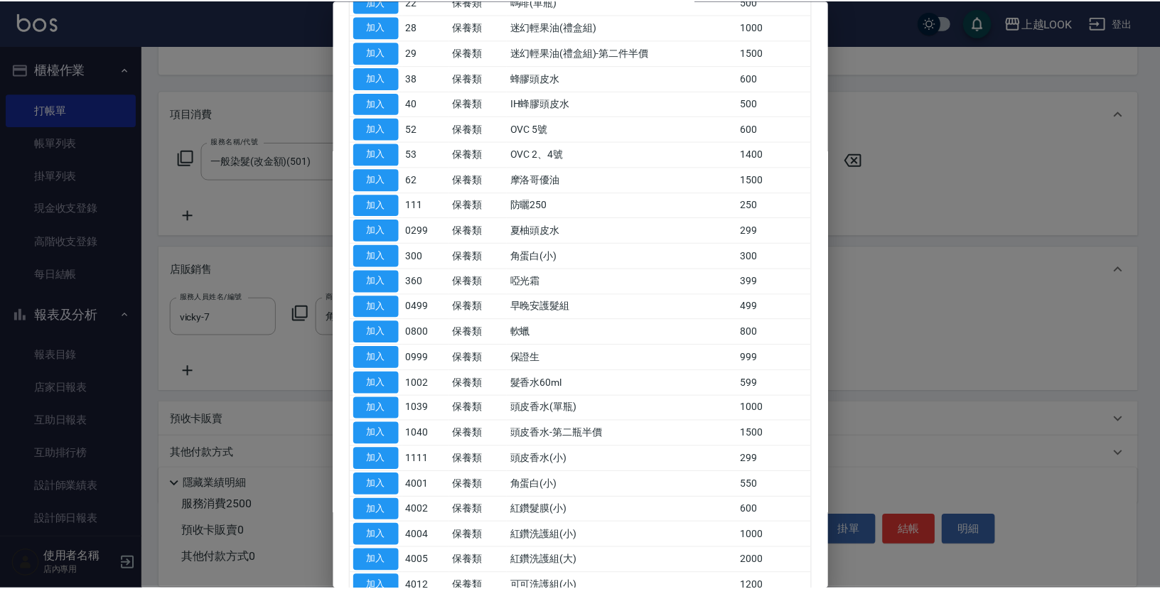
scroll to position [573, 0]
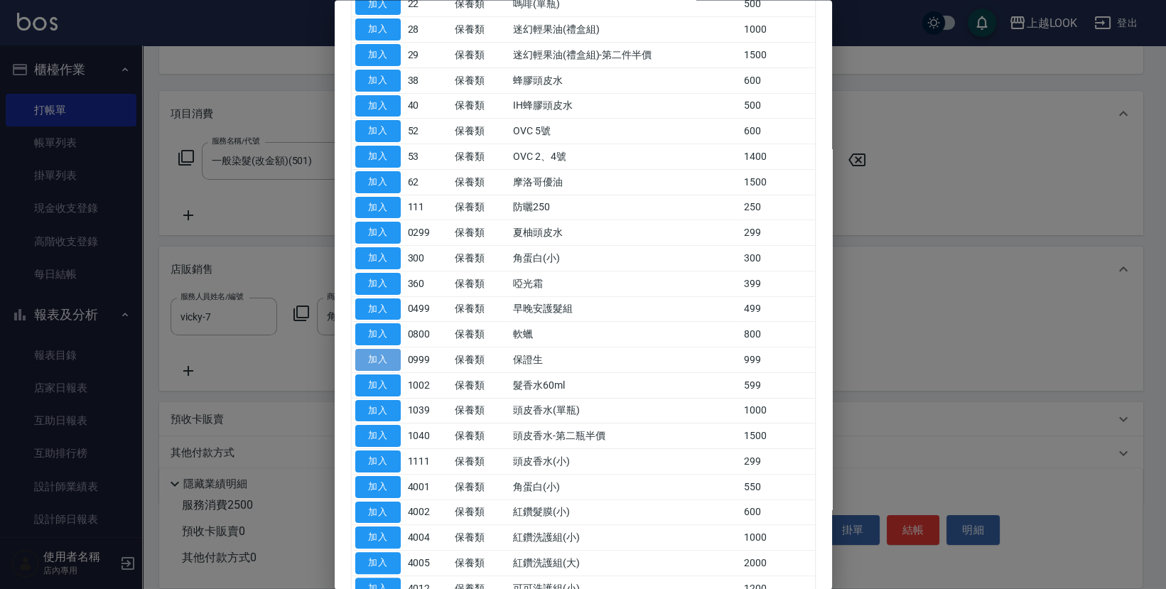
click at [391, 350] on button "加入" at bounding box center [377, 361] width 45 height 22
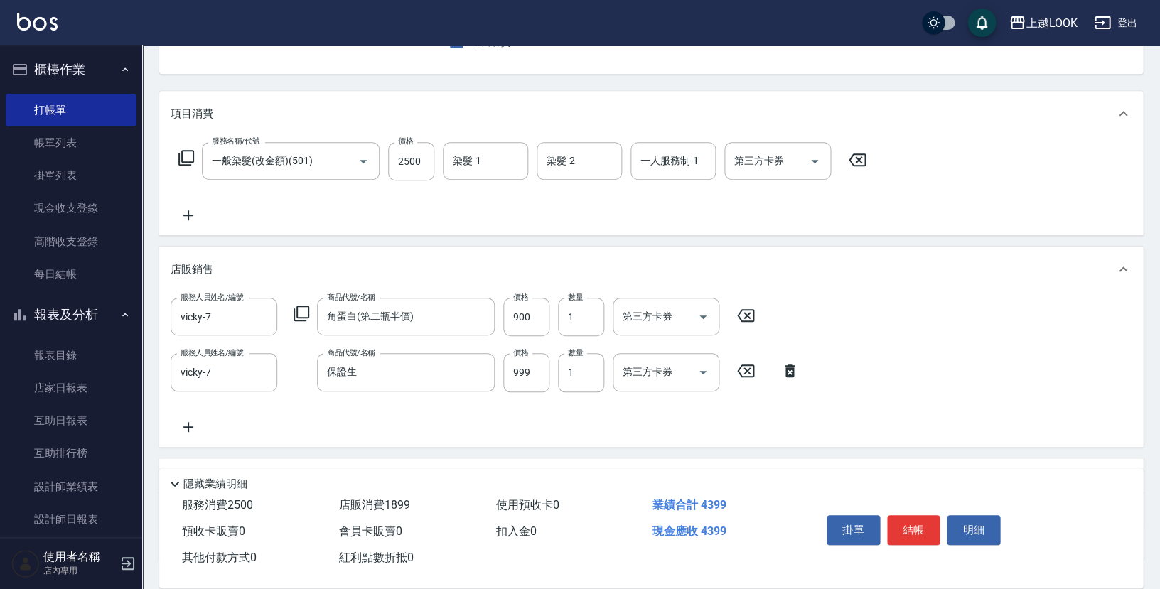
click at [301, 305] on icon at bounding box center [301, 313] width 17 height 17
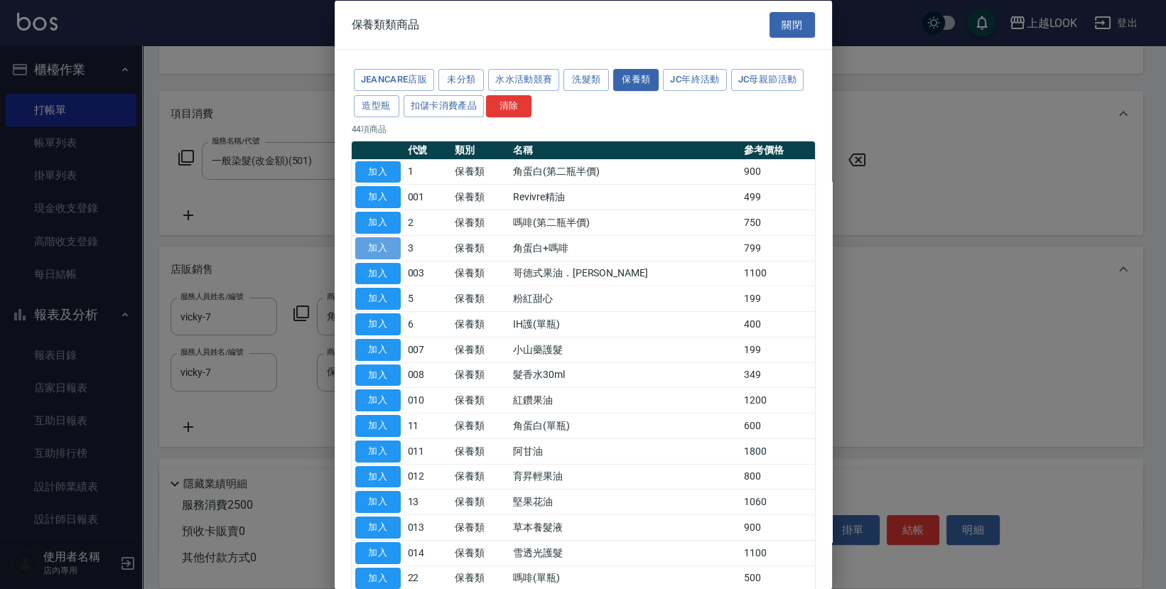
click at [391, 250] on button "加入" at bounding box center [377, 248] width 45 height 22
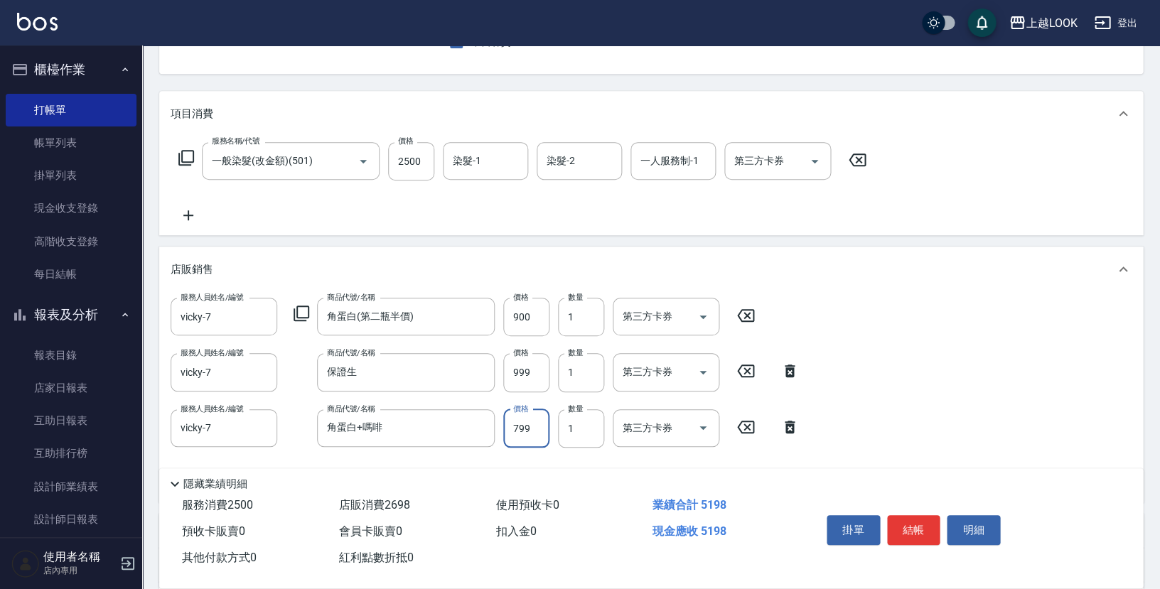
click at [540, 431] on input "799" at bounding box center [526, 428] width 46 height 38
type input "699"
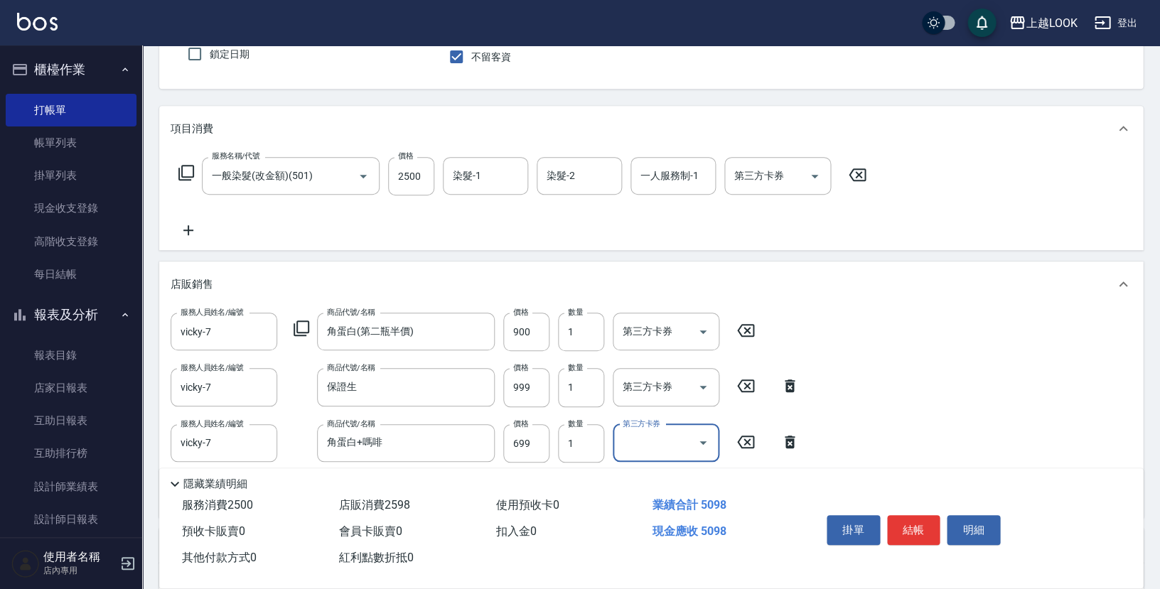
scroll to position [0, 0]
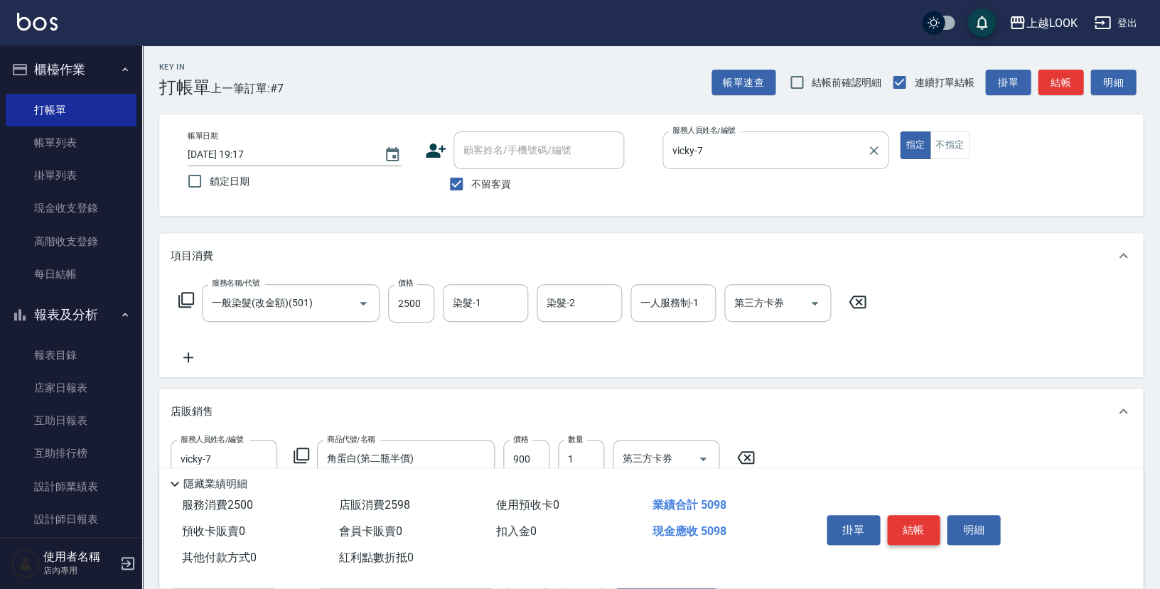
click at [913, 525] on button "結帳" at bounding box center [913, 530] width 53 height 30
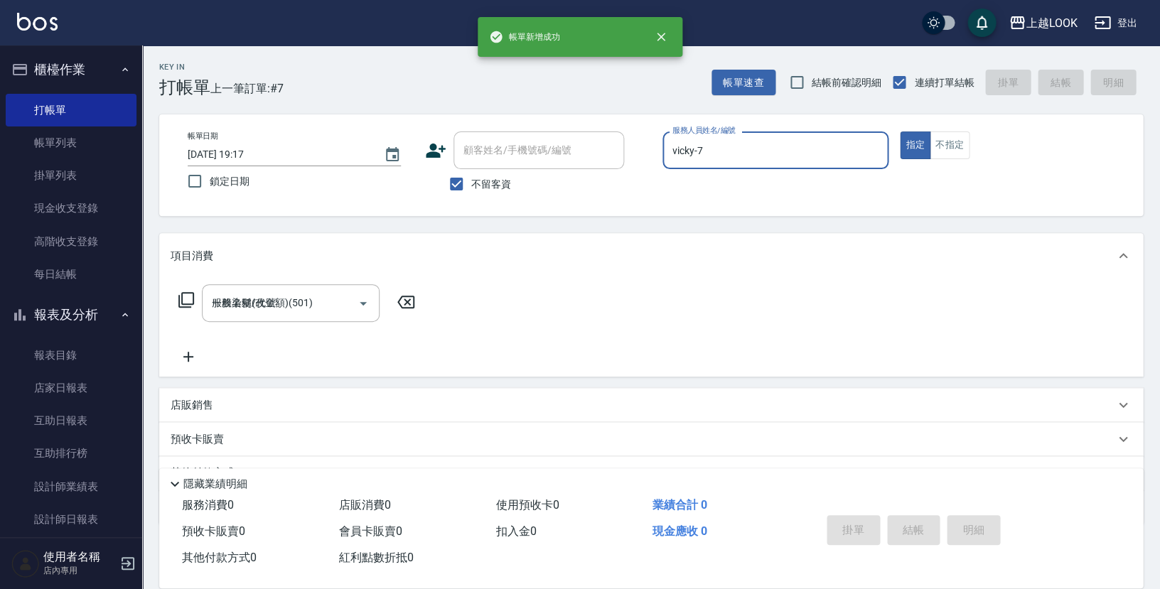
type input "[DATE] 19:18"
type input "vicky-7"
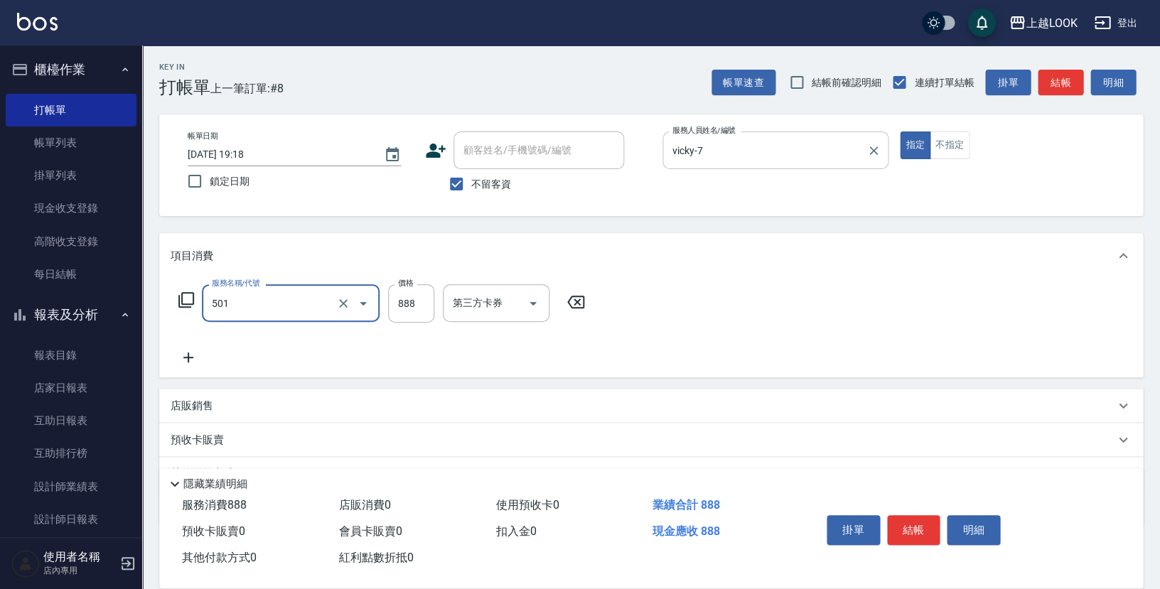
type input "一般染髮(改金額)(501)"
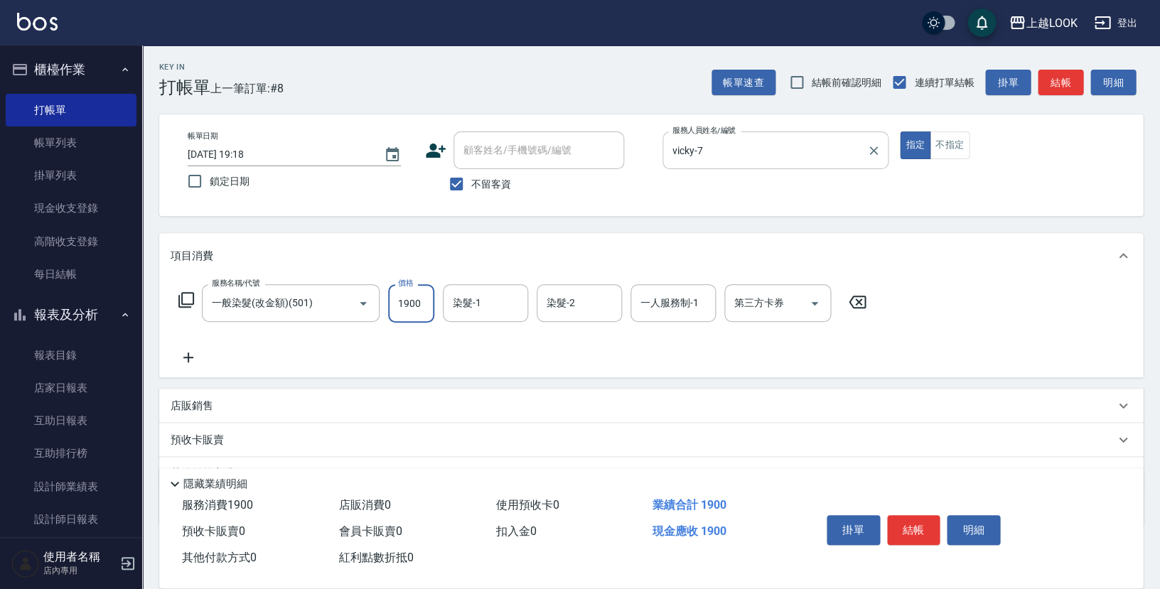
type input "1900"
click at [919, 527] on button "結帳" at bounding box center [913, 530] width 53 height 30
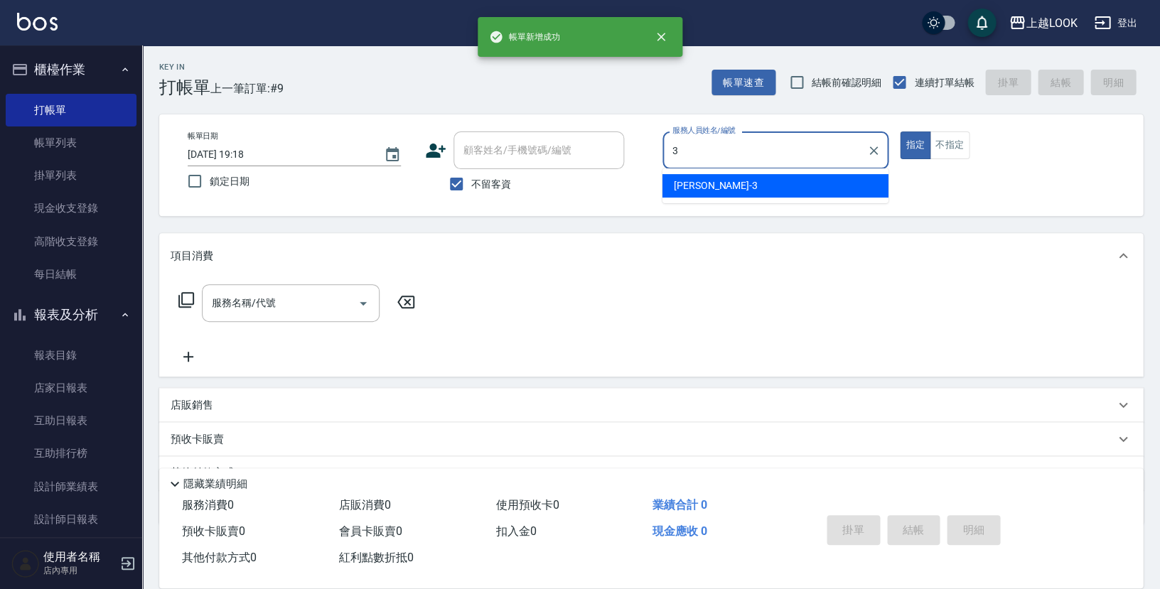
type input "[PERSON_NAME]-3"
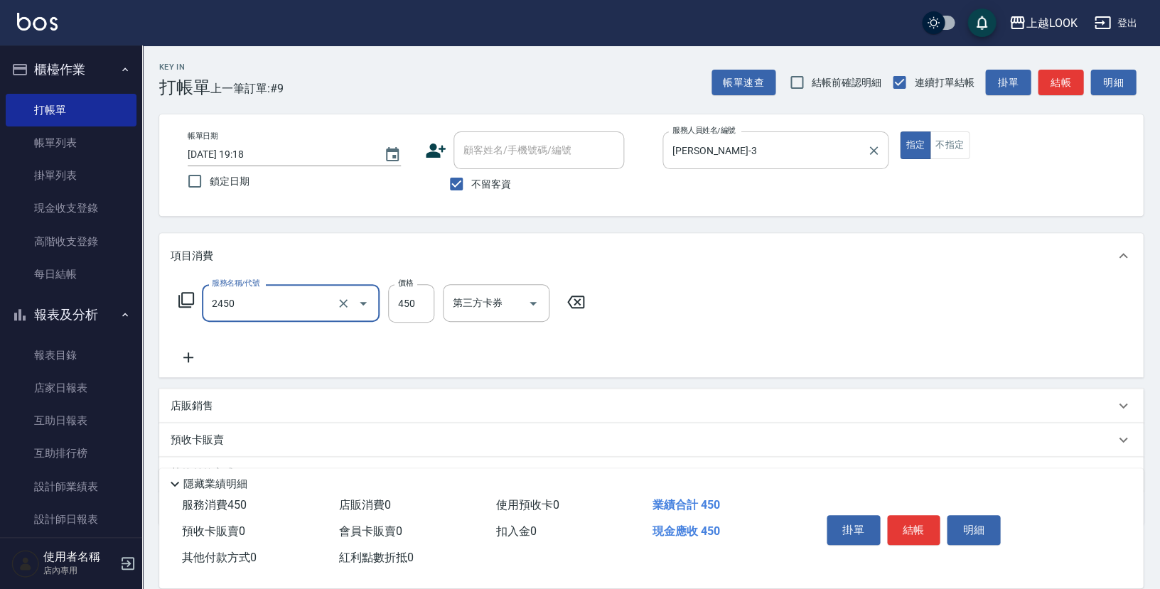
type input "C剪髮套餐(2450)"
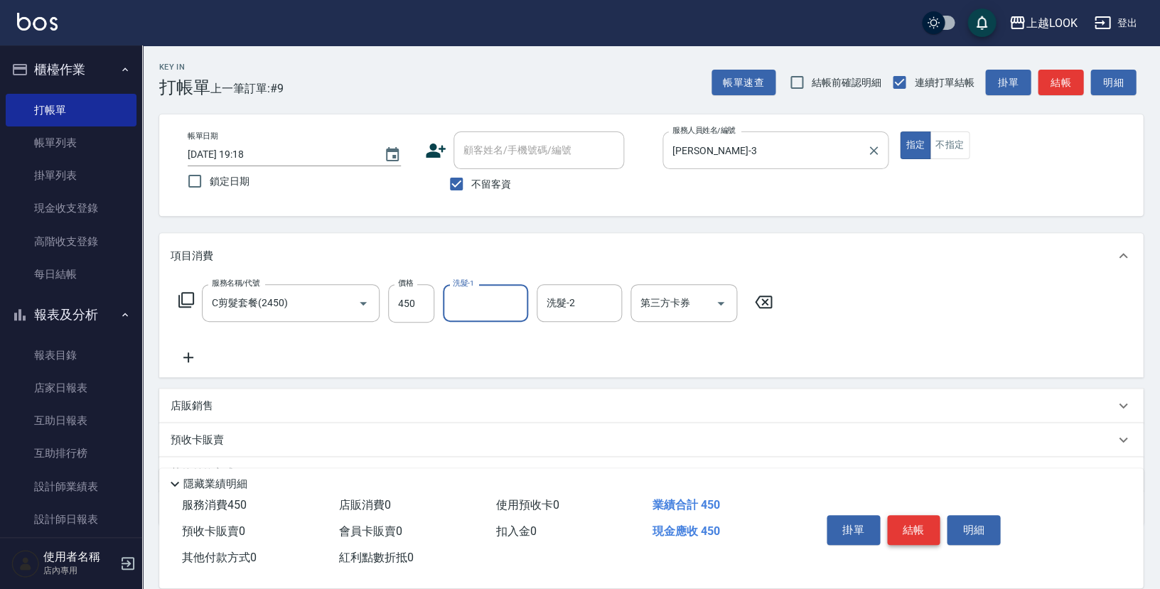
click at [923, 527] on button "結帳" at bounding box center [913, 530] width 53 height 30
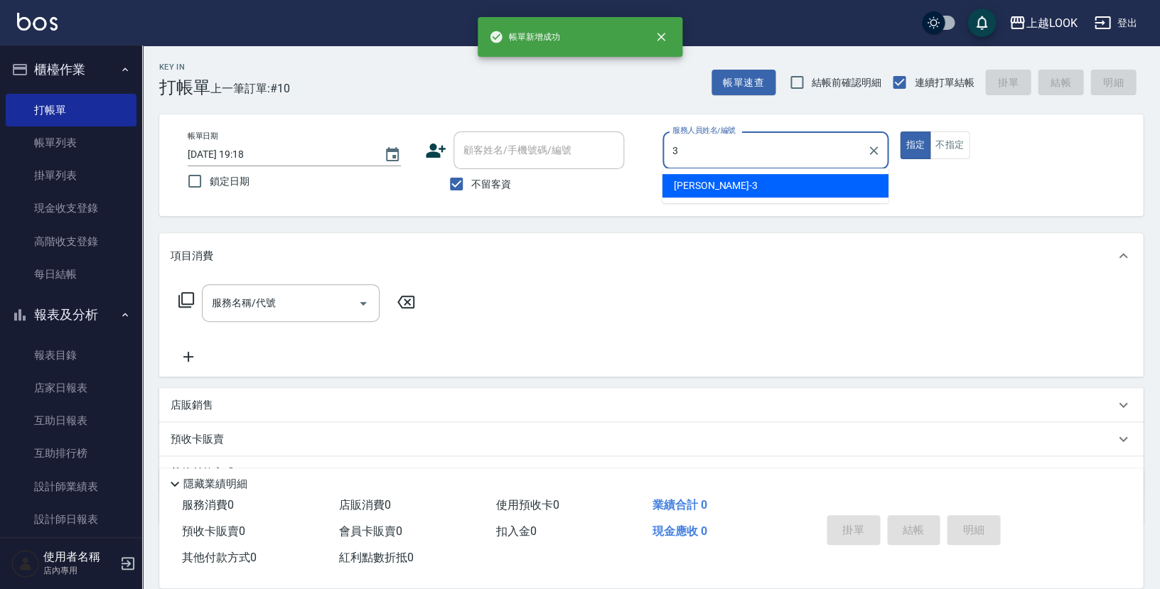
type input "[PERSON_NAME]-3"
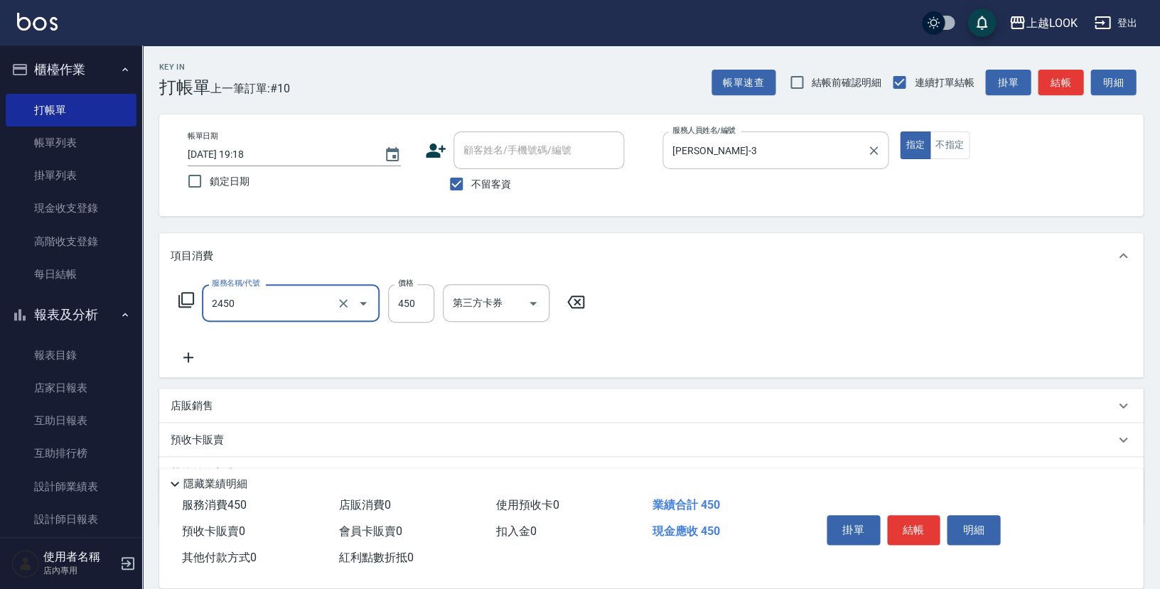
type input "C剪髮套餐(2450)"
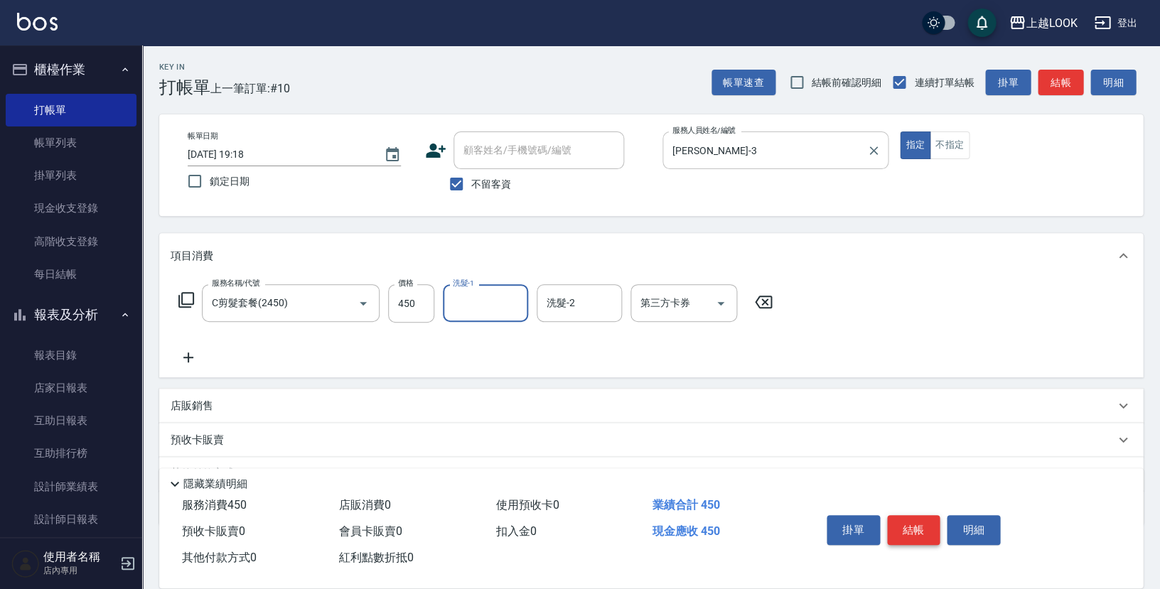
click at [924, 531] on button "結帳" at bounding box center [913, 530] width 53 height 30
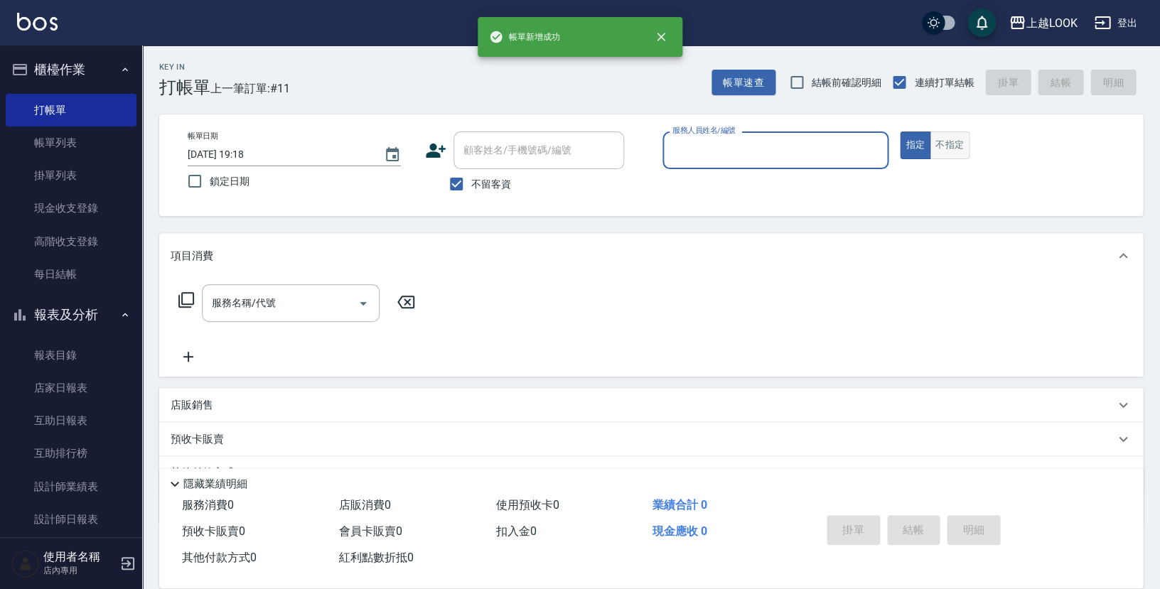
click at [947, 140] on button "不指定" at bounding box center [949, 145] width 40 height 28
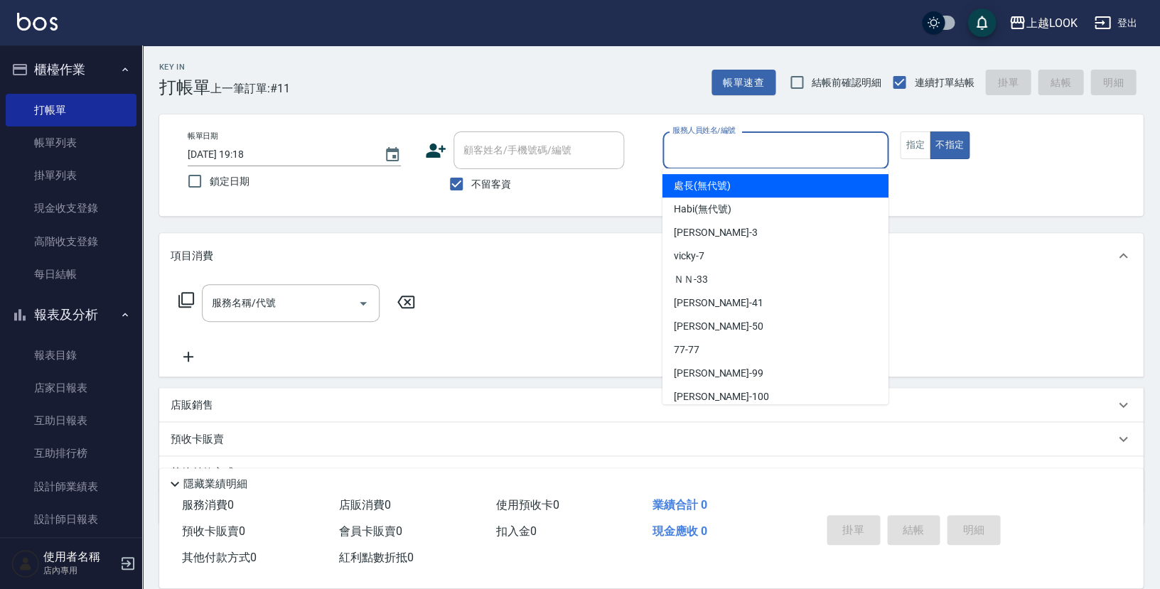
click at [858, 151] on input "服務人員姓名/編號" at bounding box center [775, 150] width 213 height 25
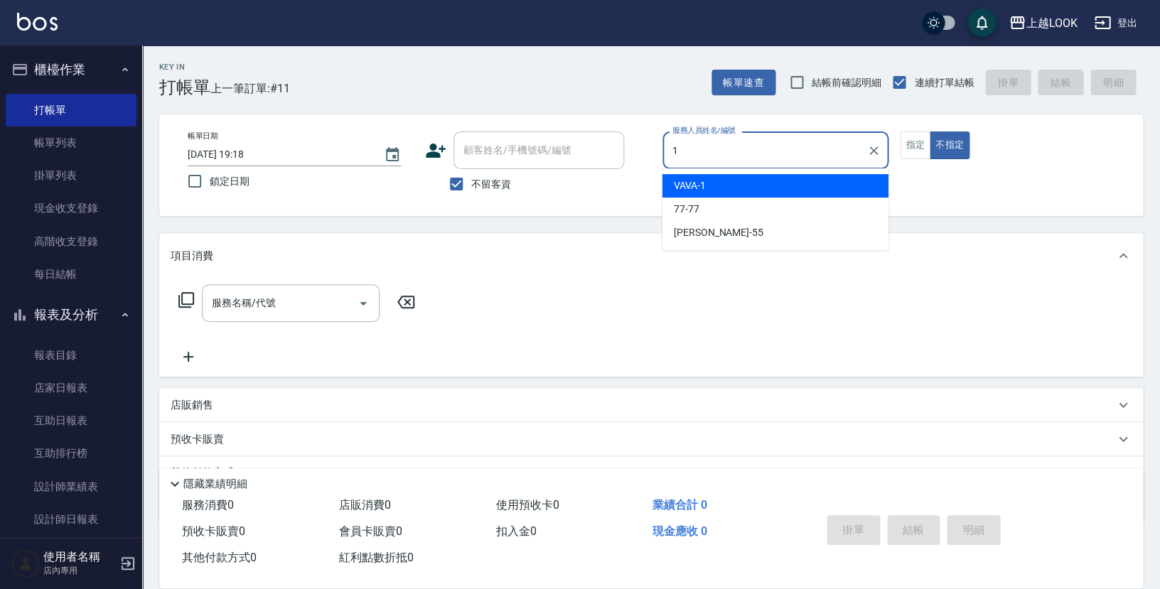
type input "VAVA-1"
type button "false"
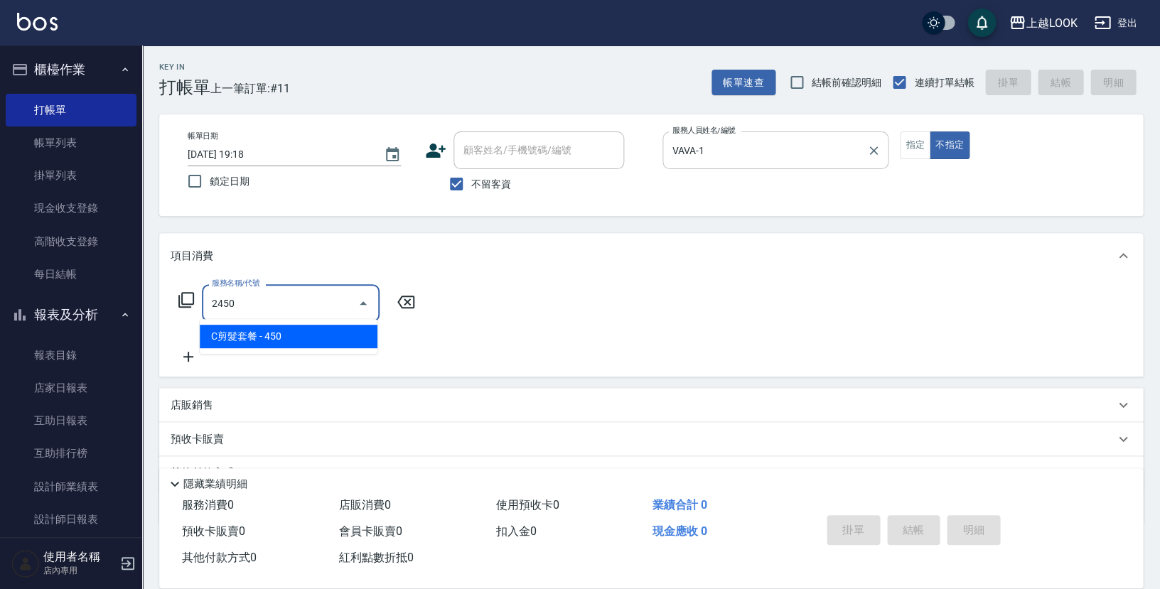
type input "C剪髮套餐(2450)"
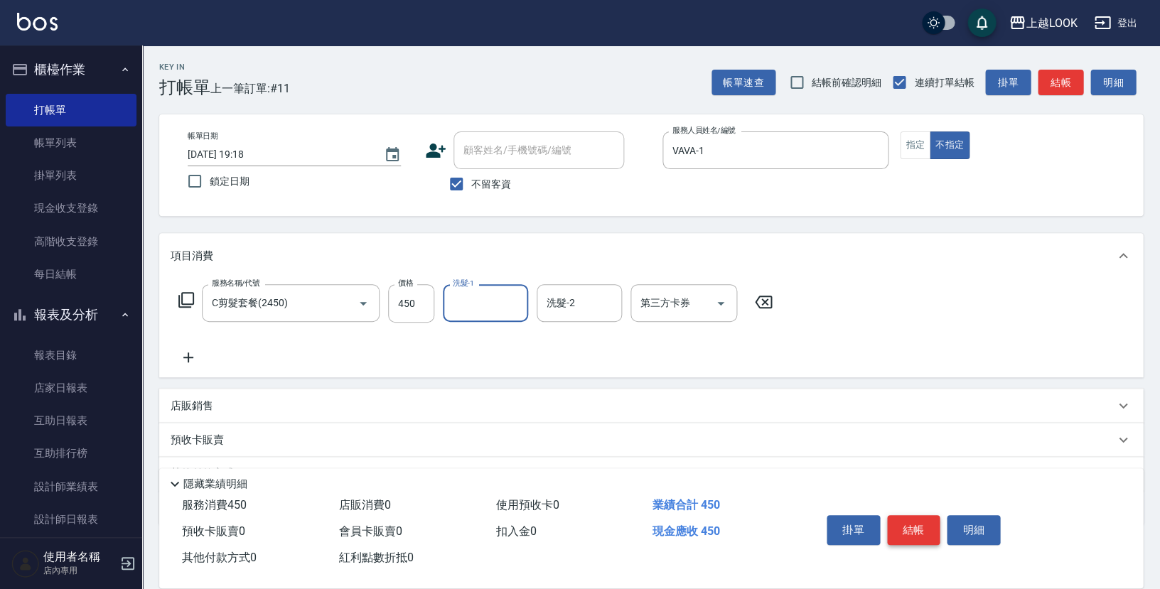
click at [924, 524] on button "結帳" at bounding box center [913, 530] width 53 height 30
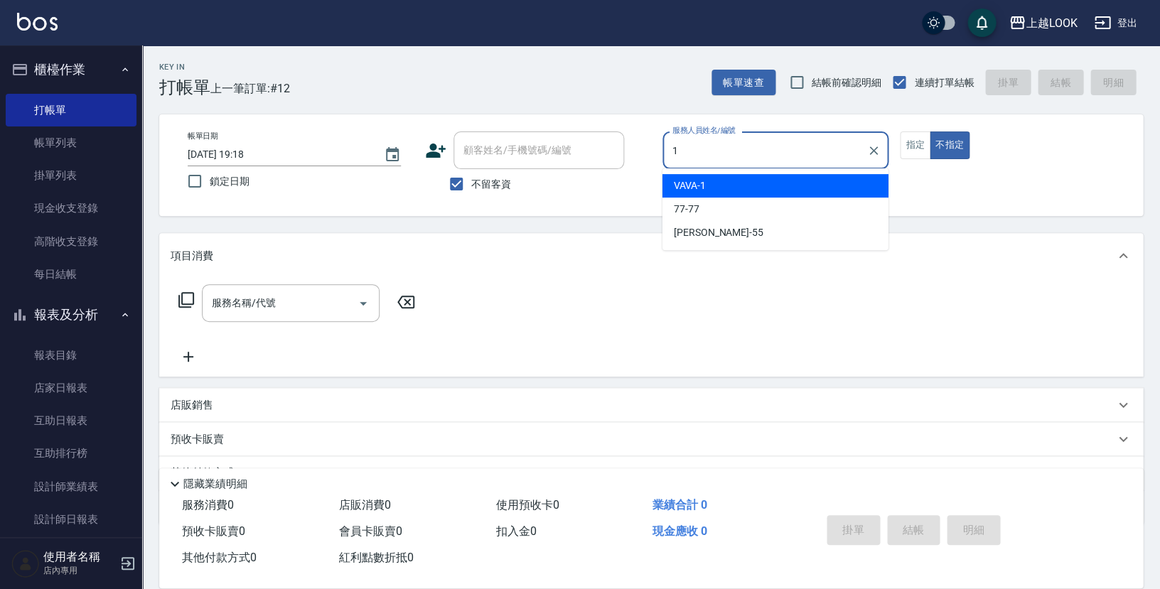
type input "VAVA-1"
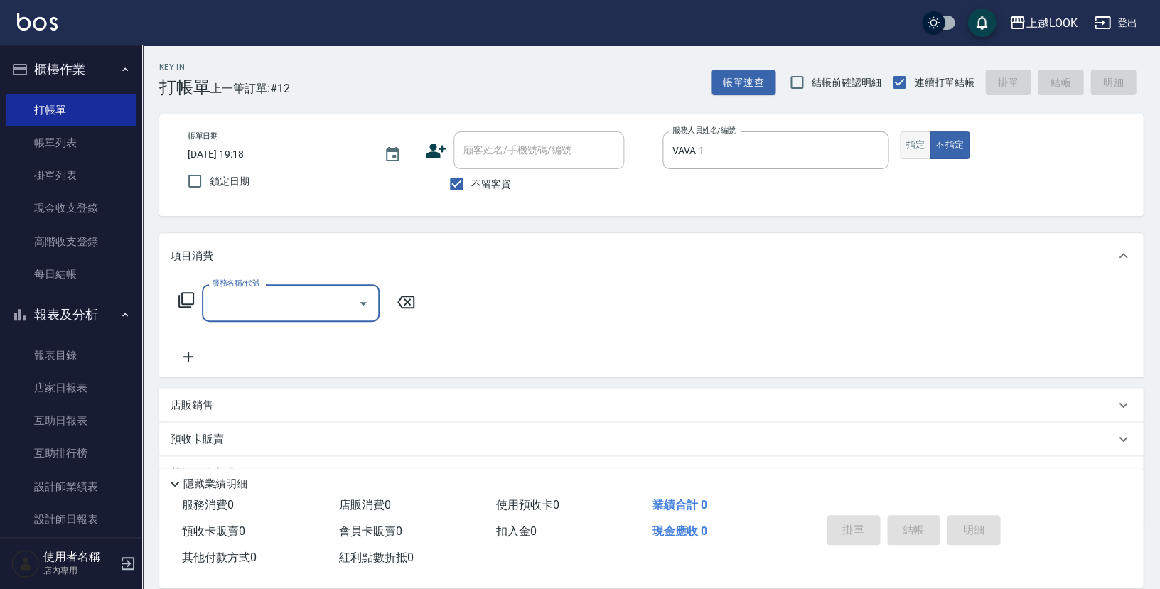
click at [918, 149] on button "指定" at bounding box center [915, 145] width 31 height 28
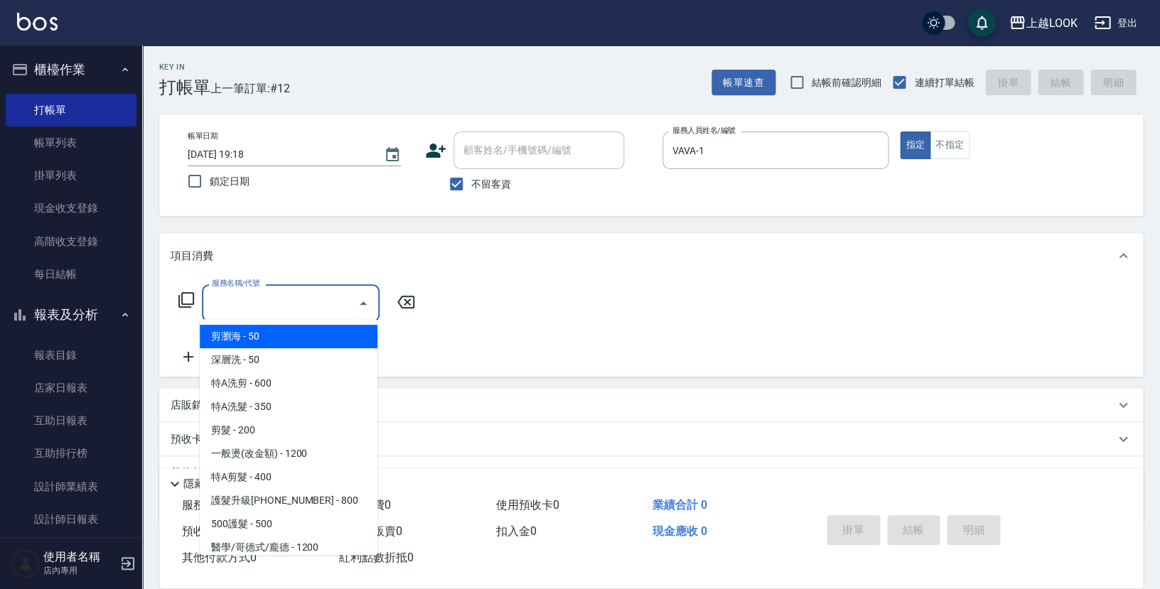
click at [341, 292] on input "服務名稱/代號" at bounding box center [280, 303] width 144 height 25
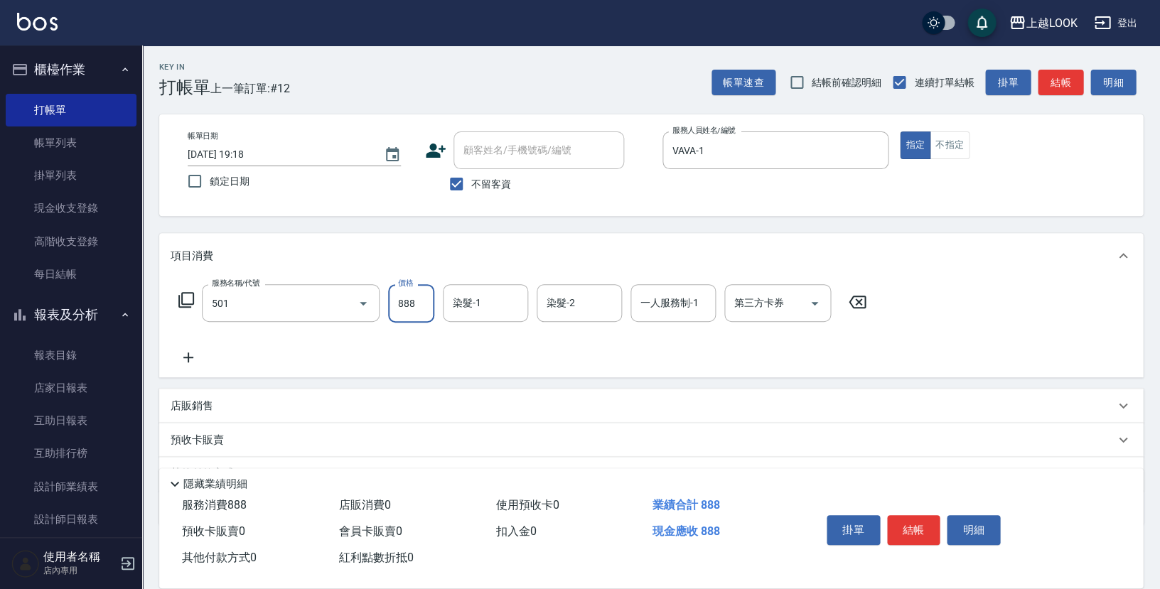
type input "一般染髮(改金額)(501)"
type input "2500"
click at [920, 528] on button "結帳" at bounding box center [913, 530] width 53 height 30
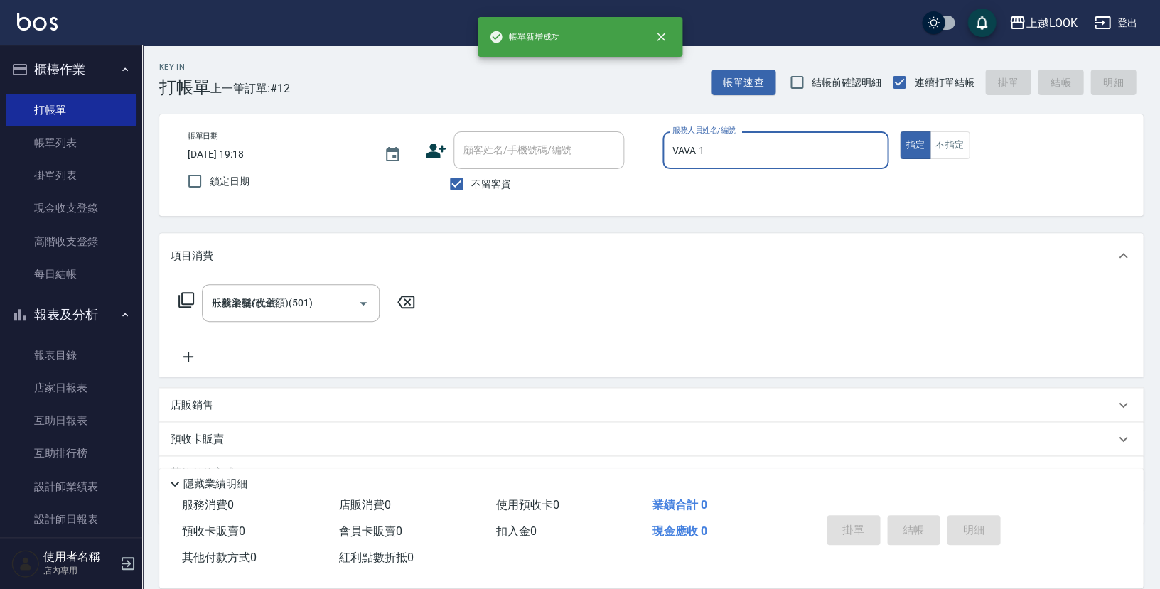
type input "[DATE] 19:19"
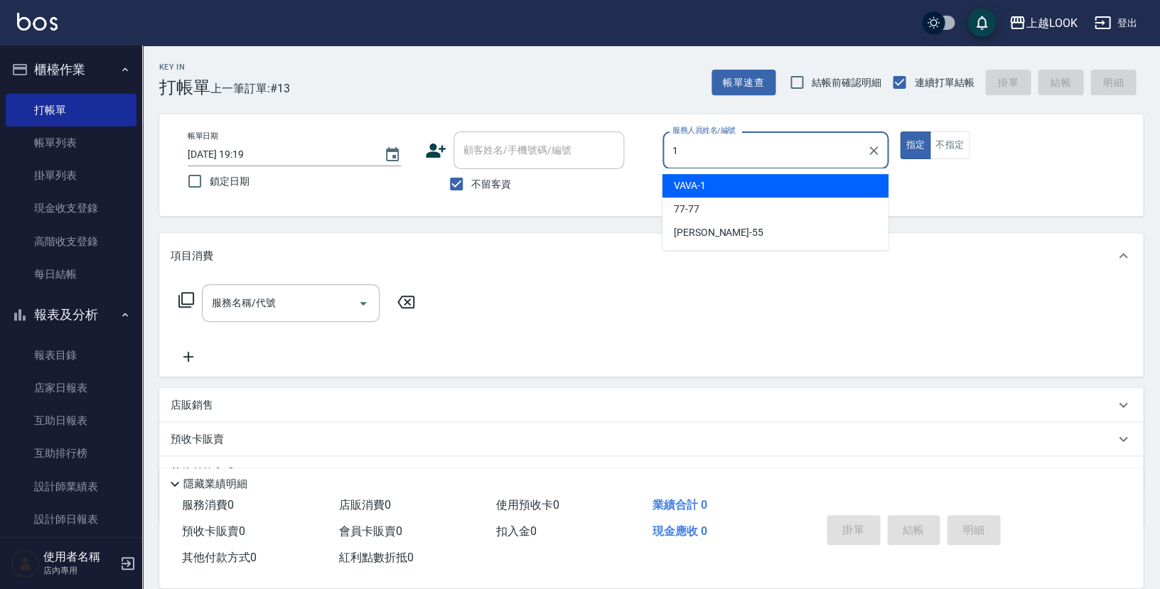
type input "VAVA-1"
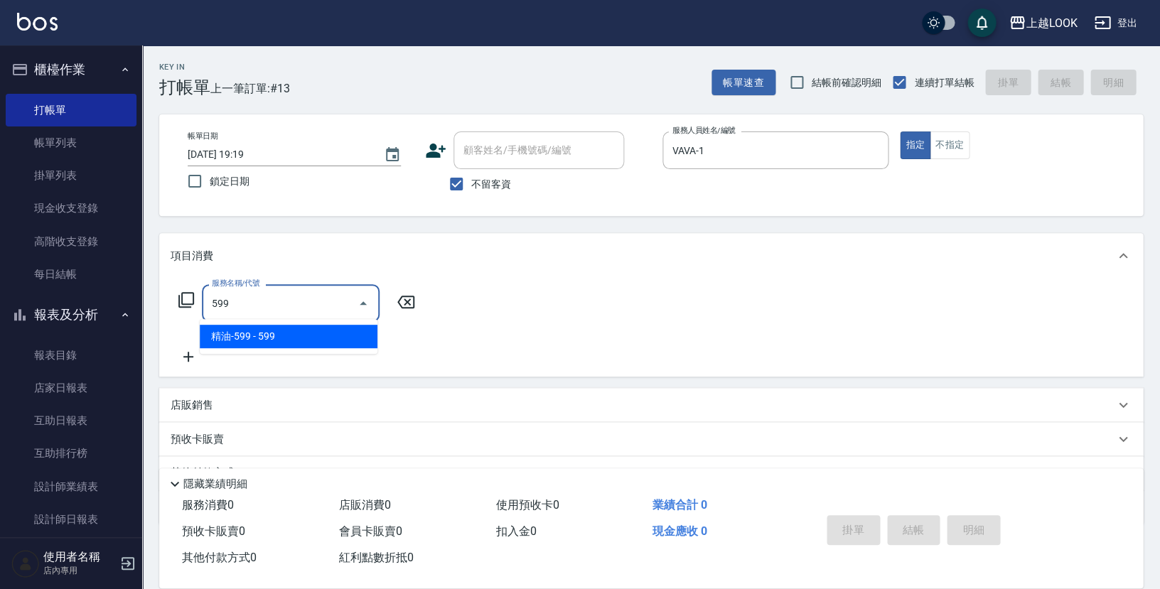
type input "精油-599(0599)"
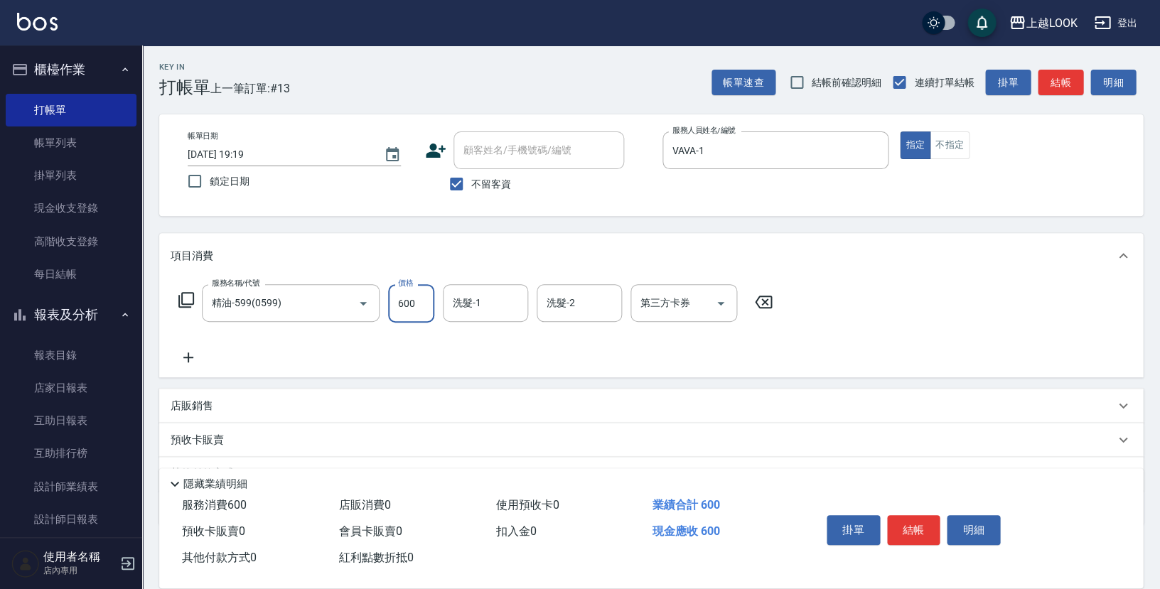
type input "600"
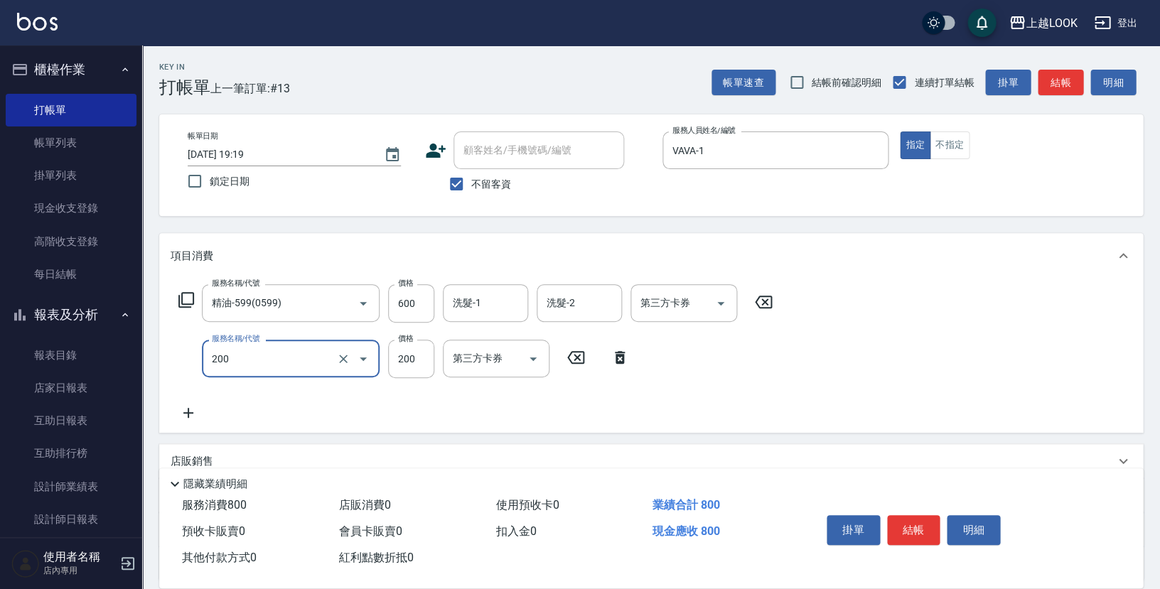
type input "剪髮(200)"
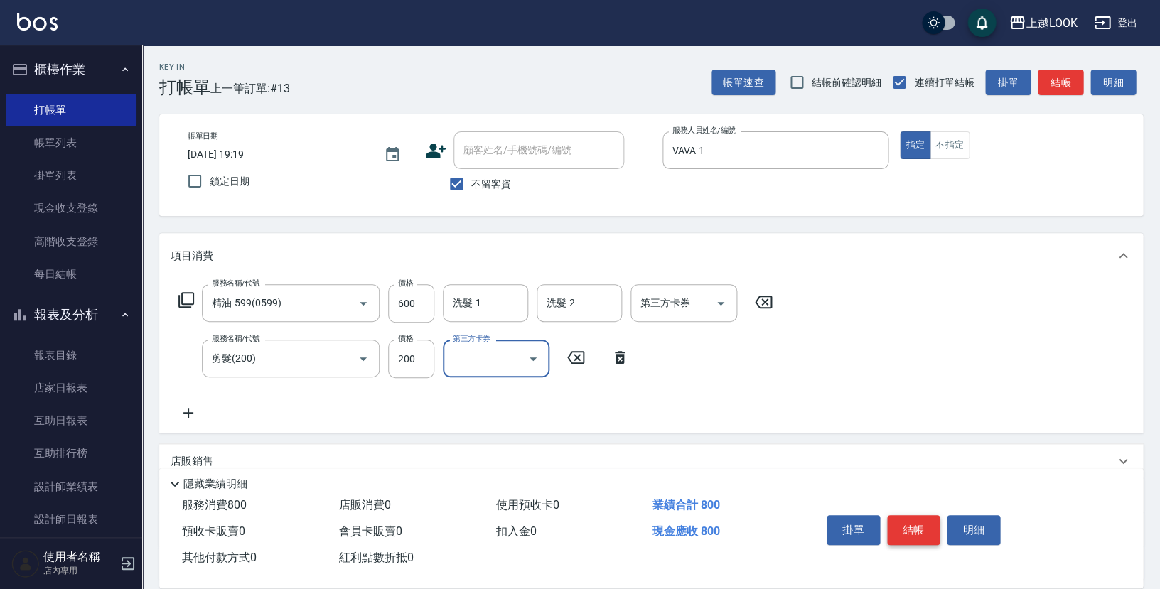
click at [920, 529] on button "結帳" at bounding box center [913, 530] width 53 height 30
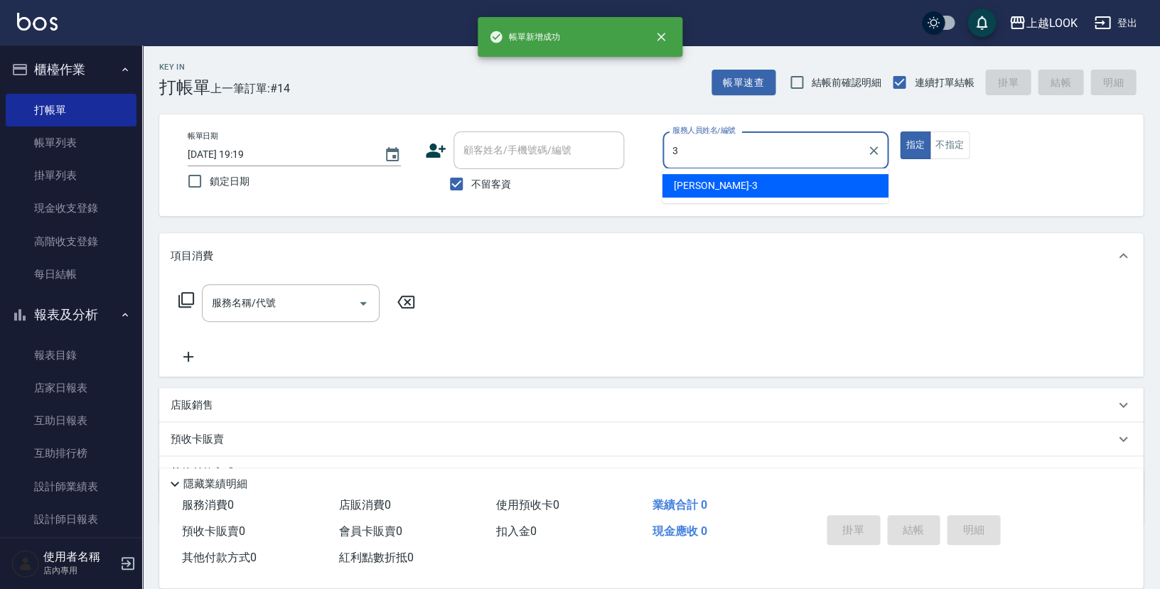
type input "[PERSON_NAME]-3"
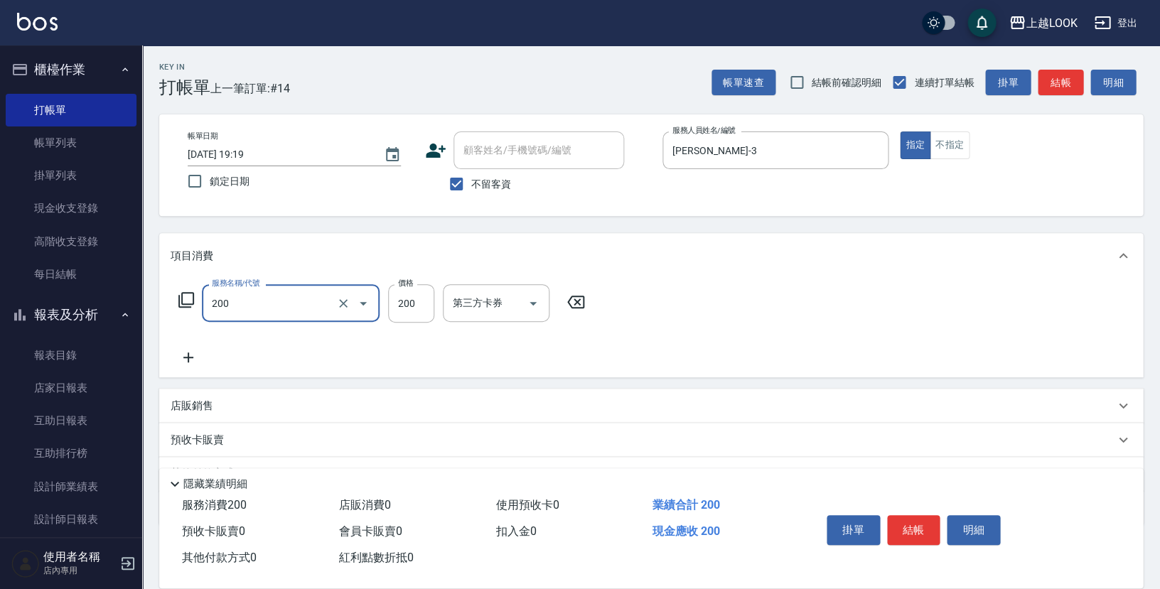
type input "剪髮(200)"
type input "250"
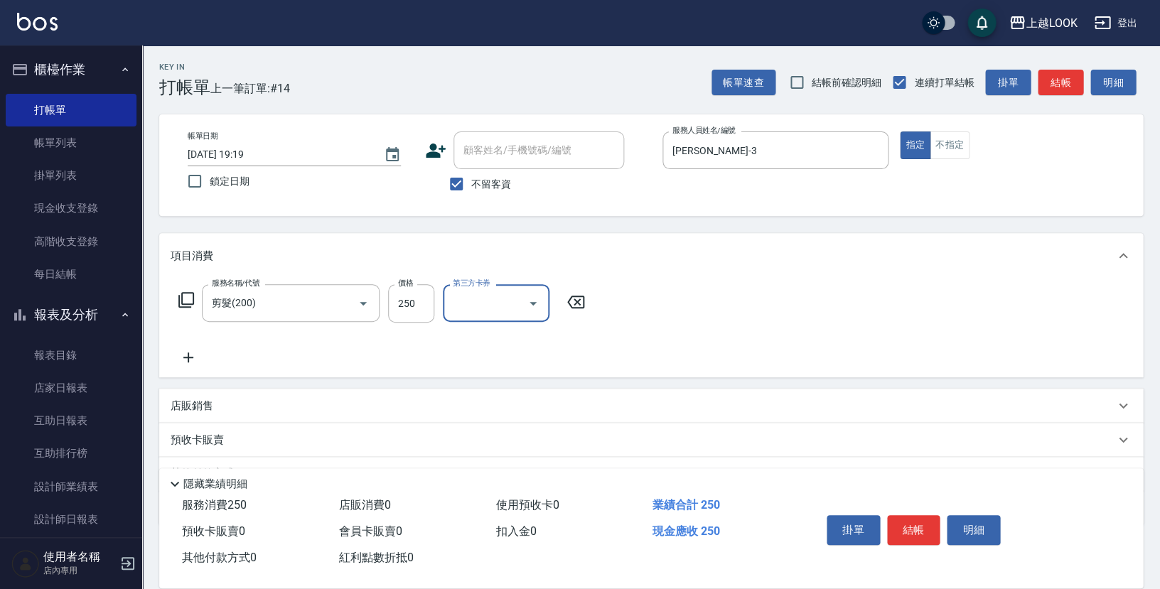
click at [915, 527] on button "結帳" at bounding box center [913, 530] width 53 height 30
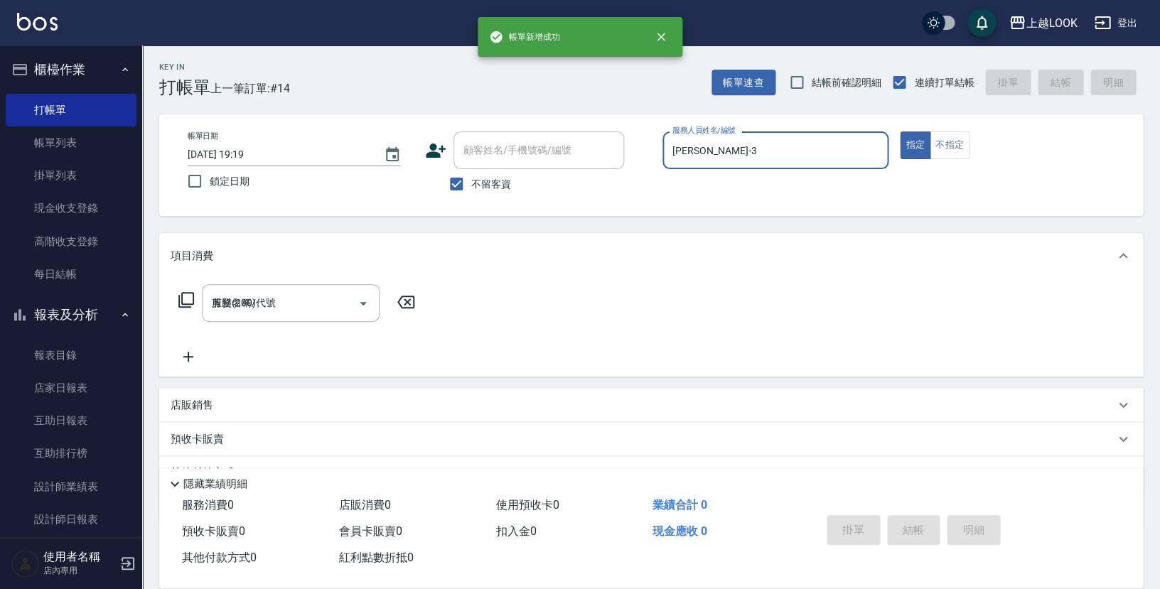
type input "[DATE] 19:20"
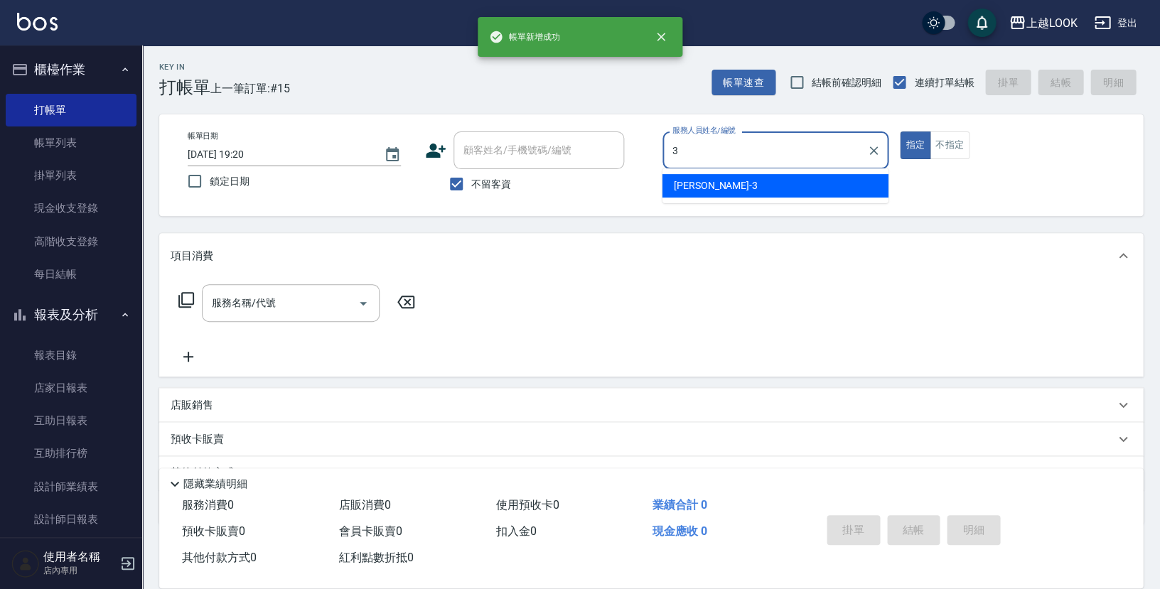
type input "[PERSON_NAME]-3"
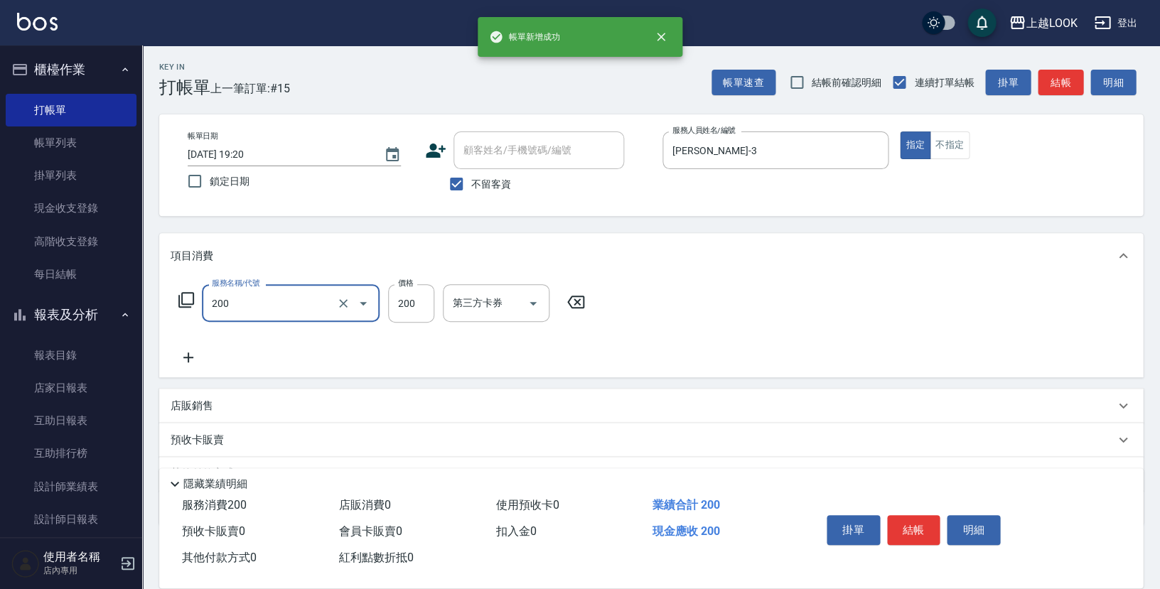
type input "剪髮(200)"
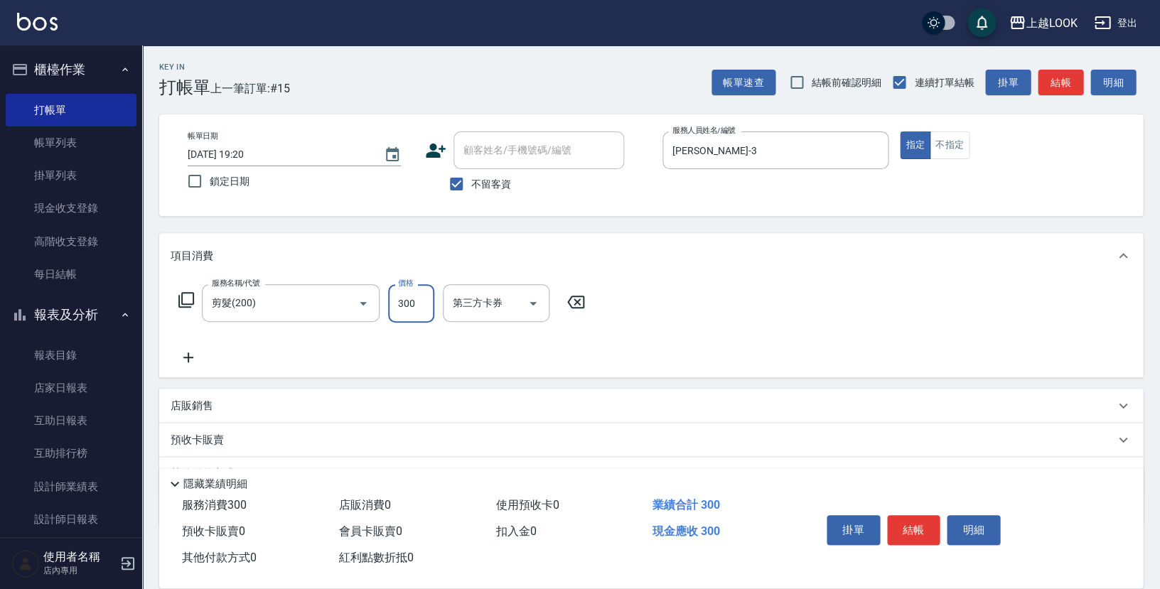
type input "300"
click at [917, 529] on button "結帳" at bounding box center [913, 530] width 53 height 30
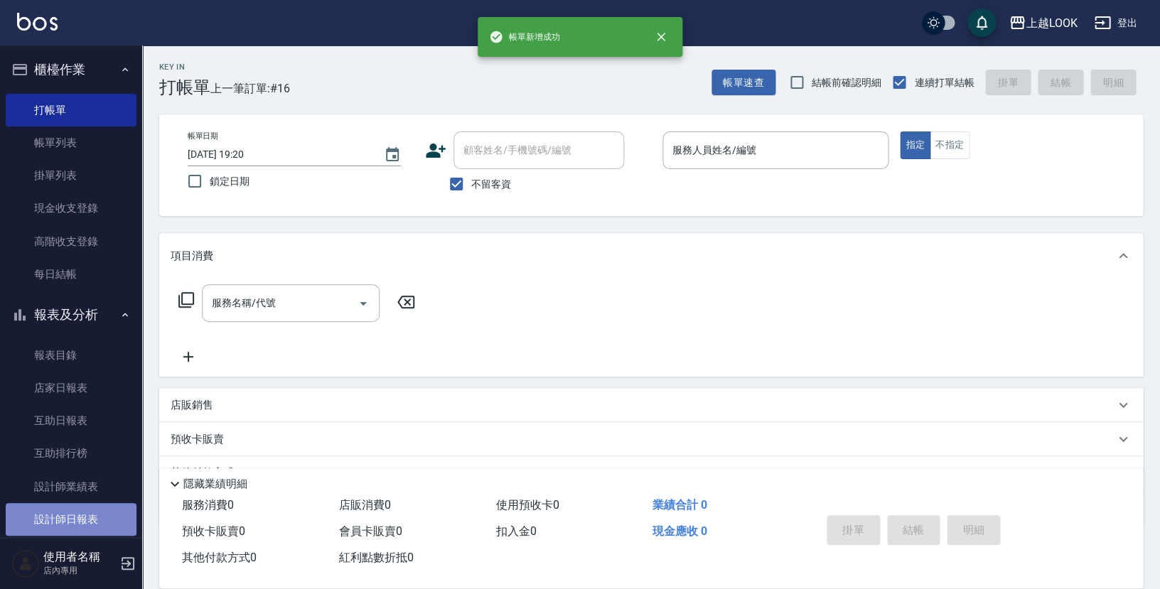
click at [92, 512] on link "設計師日報表" at bounding box center [71, 519] width 131 height 33
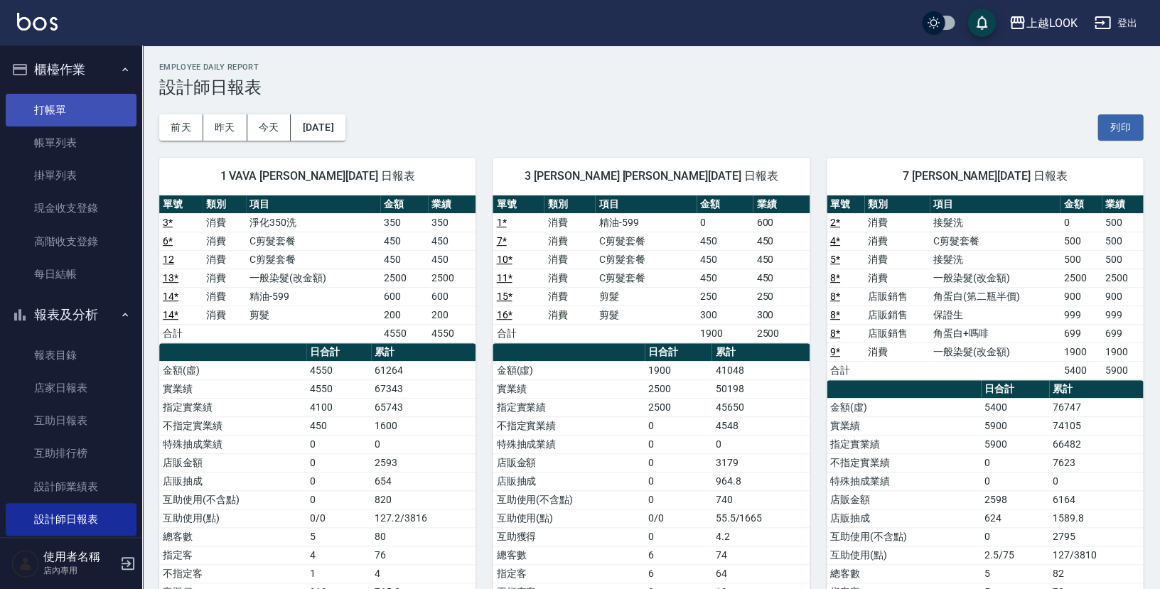
click at [45, 112] on link "打帳單" at bounding box center [71, 110] width 131 height 33
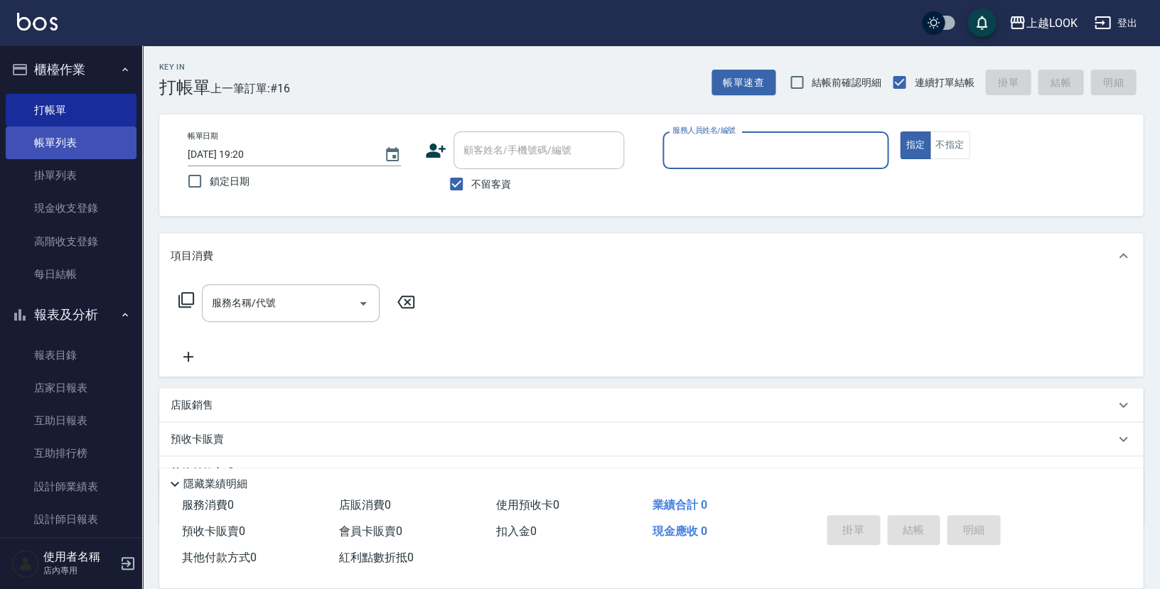
click at [81, 143] on link "帳單列表" at bounding box center [71, 142] width 131 height 33
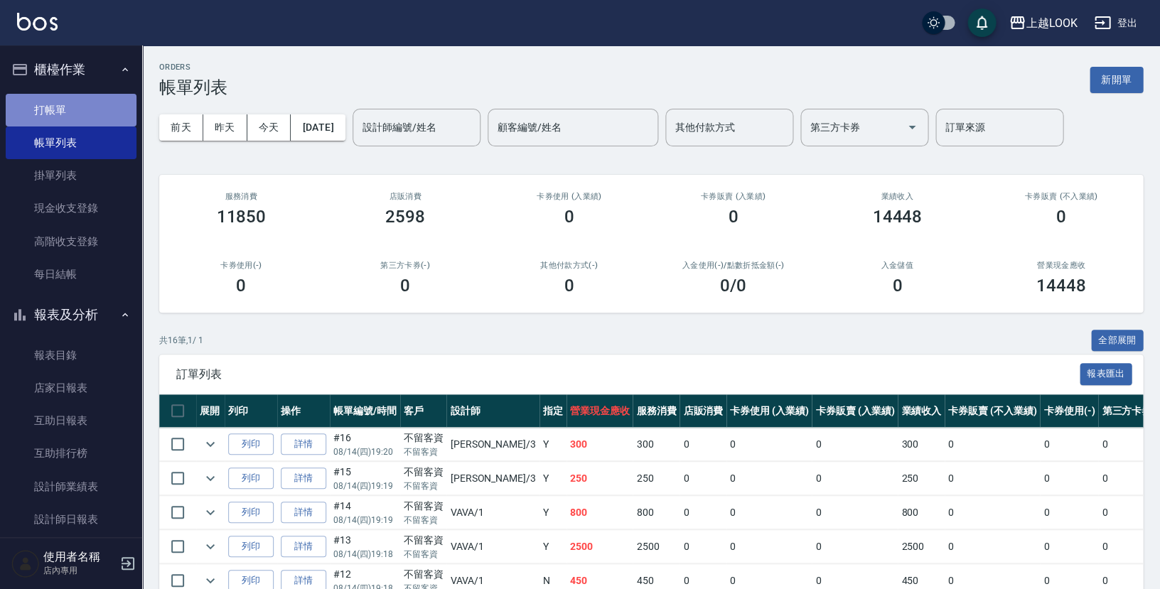
click at [78, 108] on link "打帳單" at bounding box center [71, 110] width 131 height 33
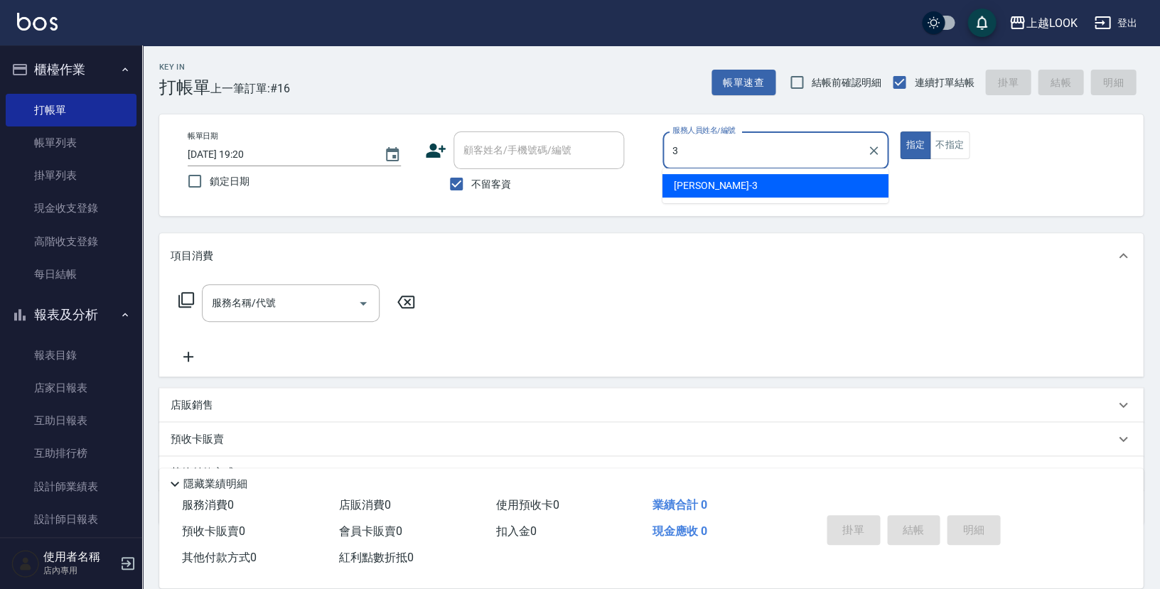
type input "[PERSON_NAME]-3"
type button "true"
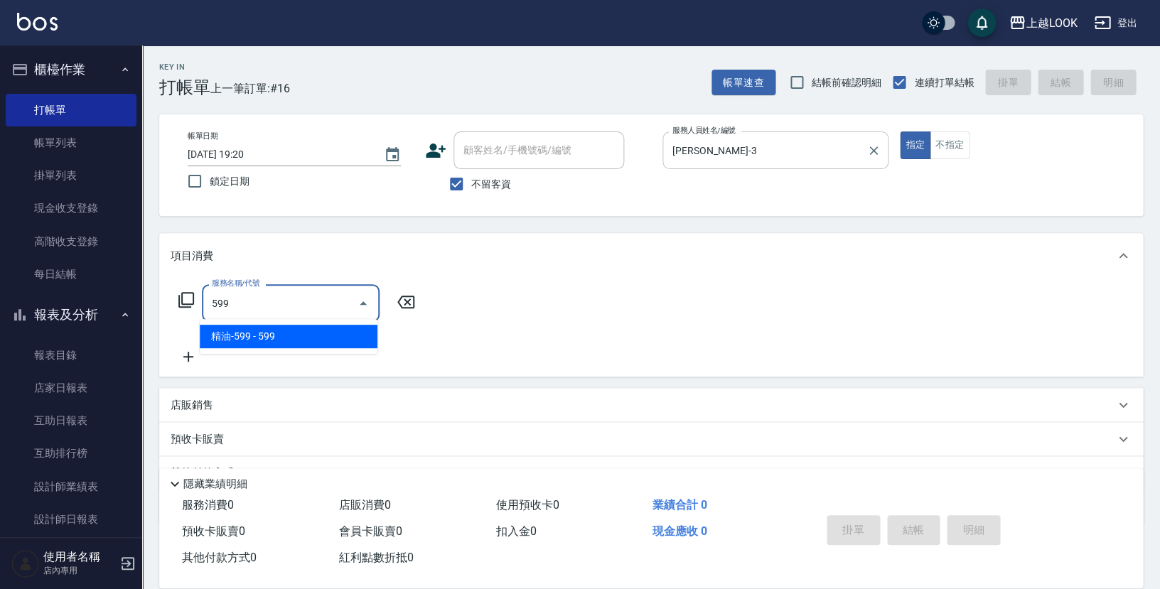
type input "精油-599(0599)"
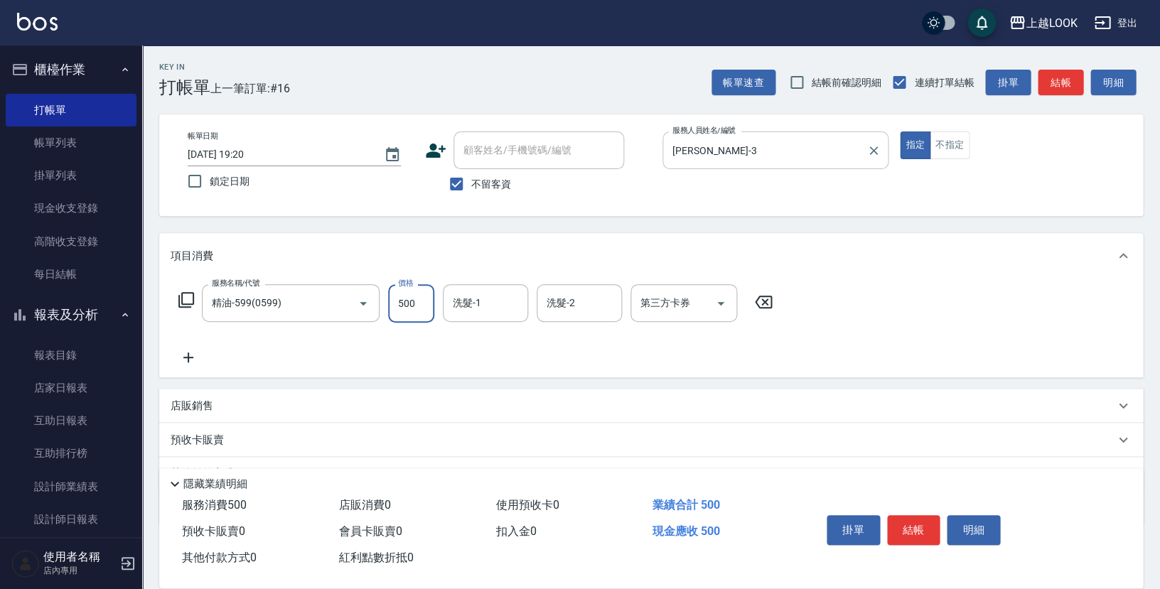
type input "500"
click at [718, 298] on icon "Open" at bounding box center [720, 303] width 17 height 17
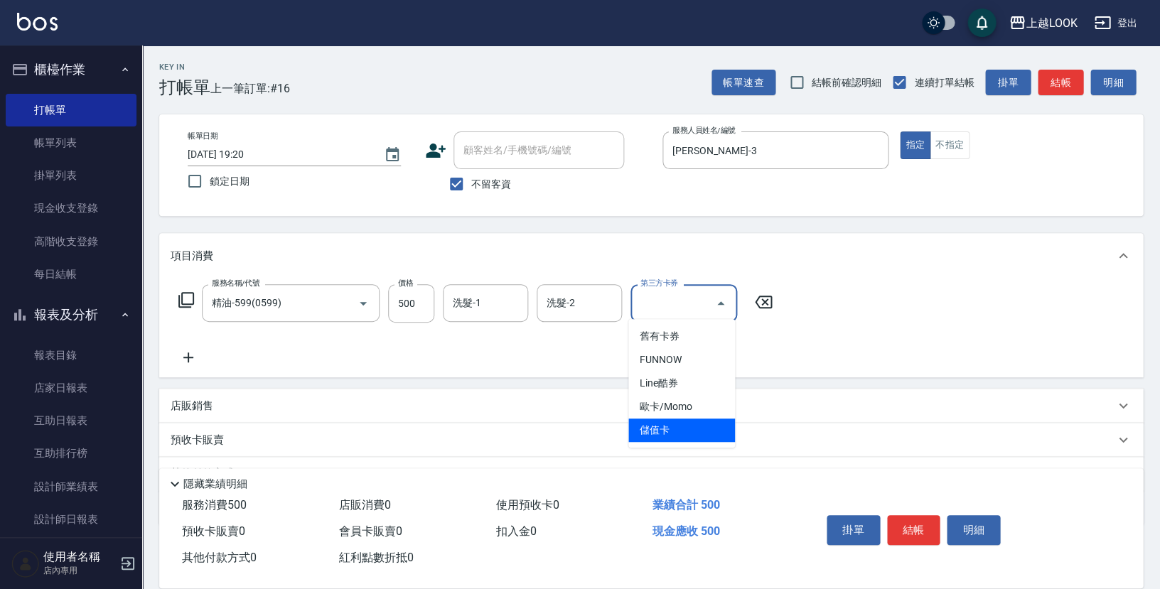
click at [696, 424] on span "儲值卡" at bounding box center [681, 430] width 107 height 23
type input "儲值卡"
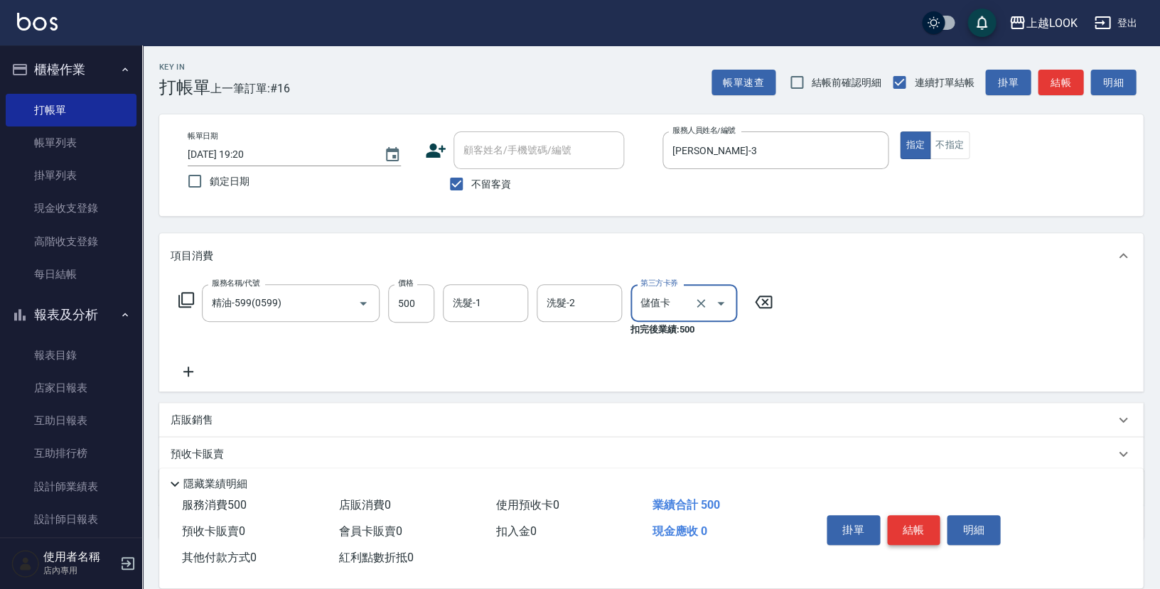
click at [916, 524] on button "結帳" at bounding box center [913, 530] width 53 height 30
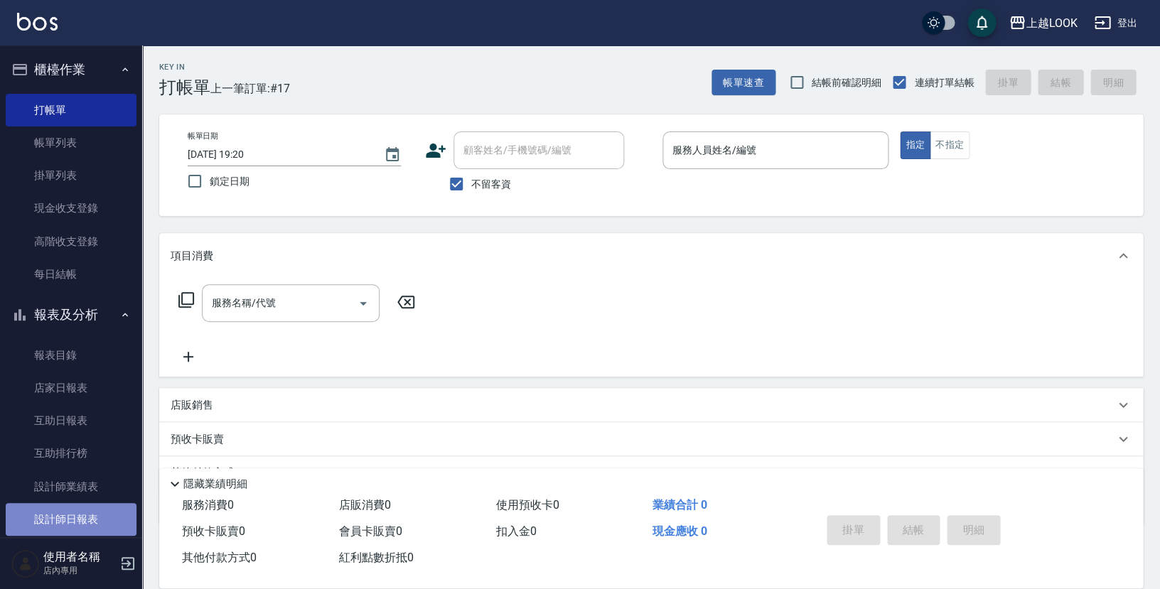
click at [101, 503] on link "設計師日報表" at bounding box center [71, 519] width 131 height 33
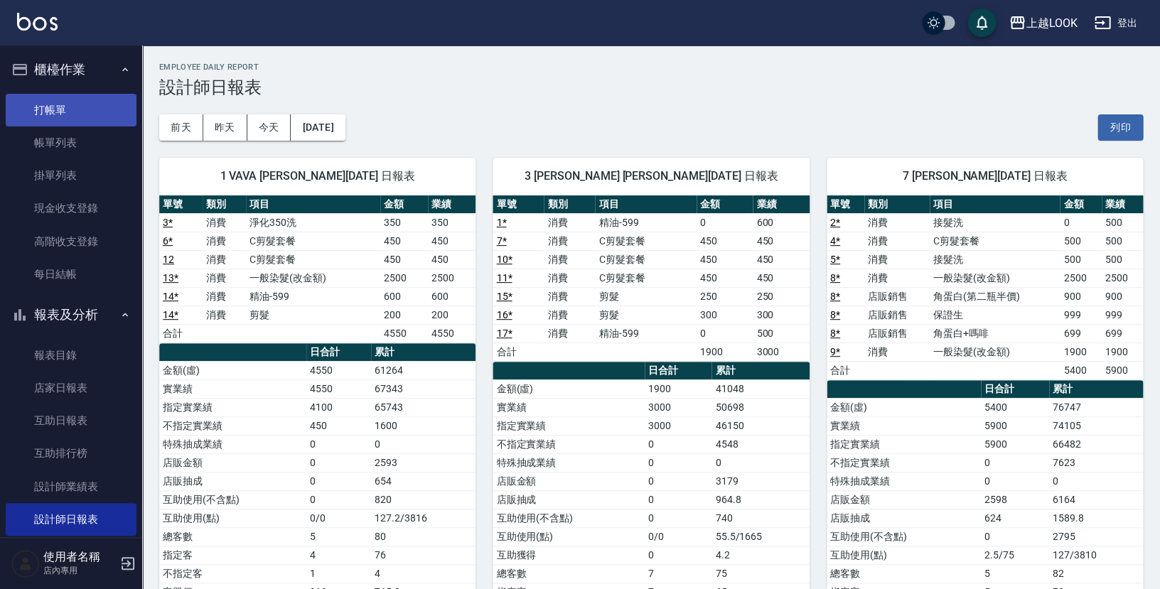
click at [90, 102] on link "打帳單" at bounding box center [71, 110] width 131 height 33
